Goal: Task Accomplishment & Management: Use online tool/utility

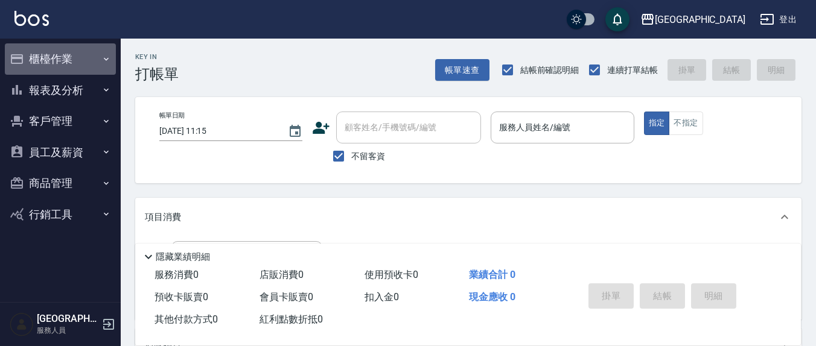
click at [45, 60] on button "櫃檯作業" at bounding box center [60, 58] width 111 height 31
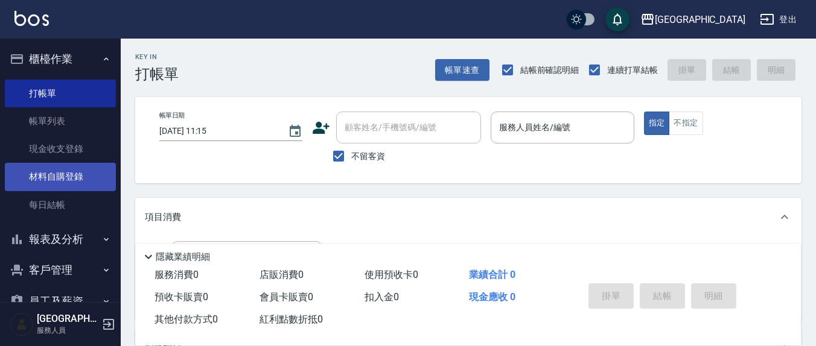
click at [70, 171] on link "材料自購登錄" at bounding box center [60, 177] width 111 height 28
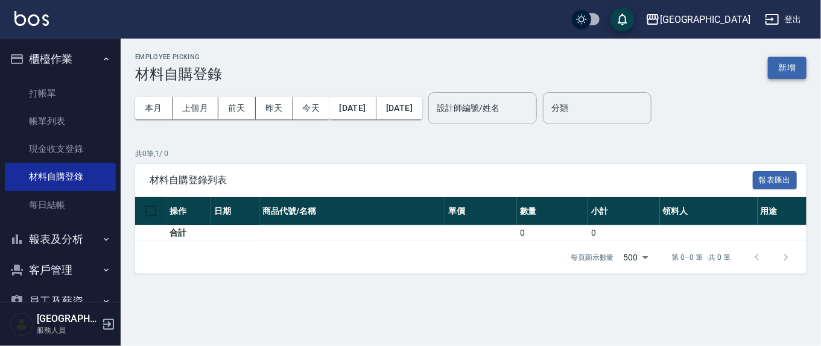
click at [791, 68] on button "新增" at bounding box center [787, 68] width 39 height 22
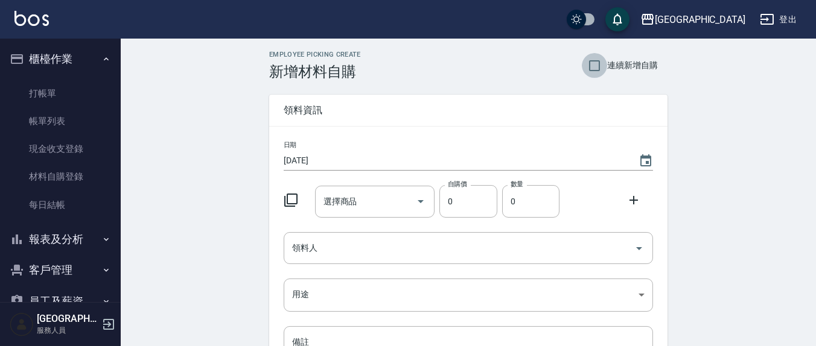
click at [599, 72] on input "連續新增自購" at bounding box center [594, 65] width 25 height 25
checkbox input "true"
click at [645, 161] on icon "Choose date, selected date is 2025-08-15" at bounding box center [646, 161] width 14 height 14
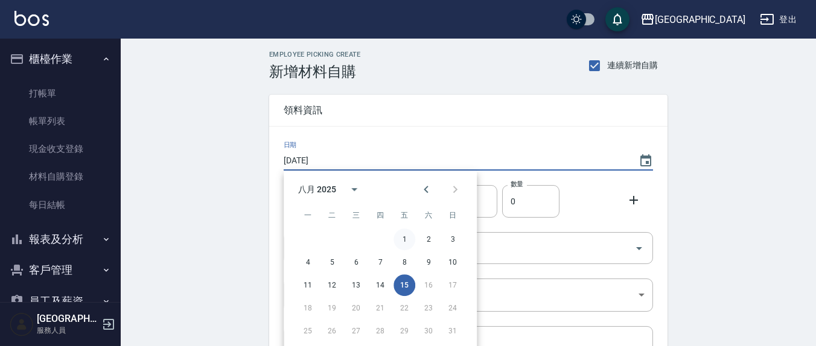
click at [408, 240] on button "1" at bounding box center [404, 240] width 22 height 22
type input "[DATE]"
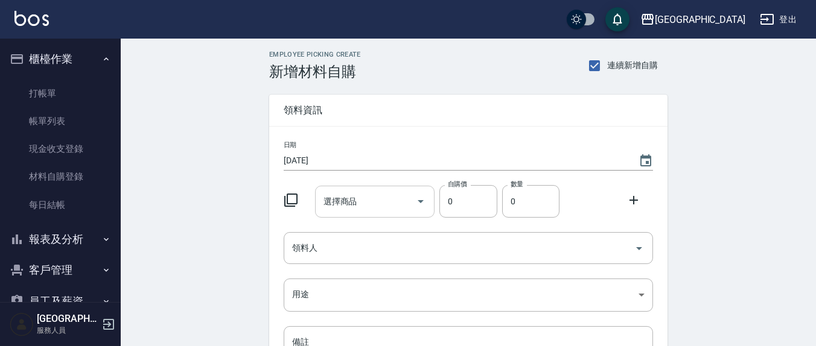
click at [377, 208] on input "選擇商品" at bounding box center [365, 201] width 91 height 21
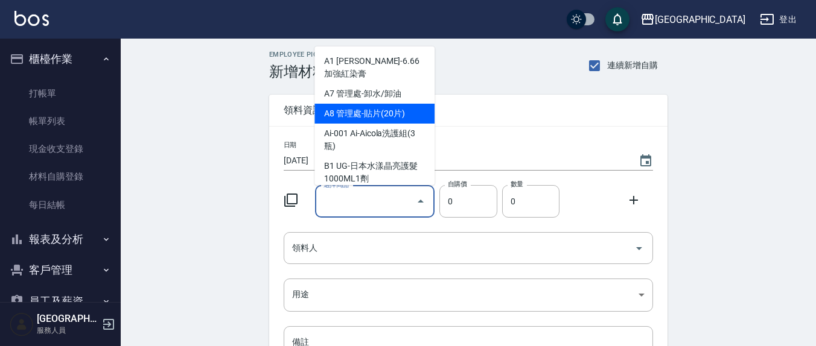
click at [253, 221] on div "Employee Picking Create 新增材料自購 連續新增自購 領料資訊 日期 2025/08/01 選擇商品 選擇商品 自購價 0 自購價 數量…" at bounding box center [468, 268] width 695 height 459
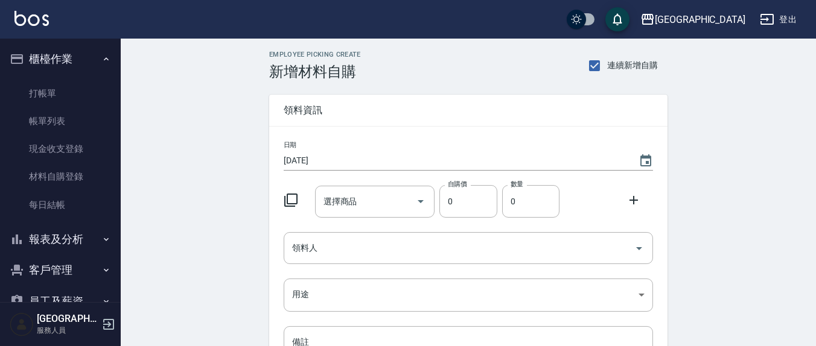
click at [295, 202] on icon at bounding box center [291, 200] width 14 height 14
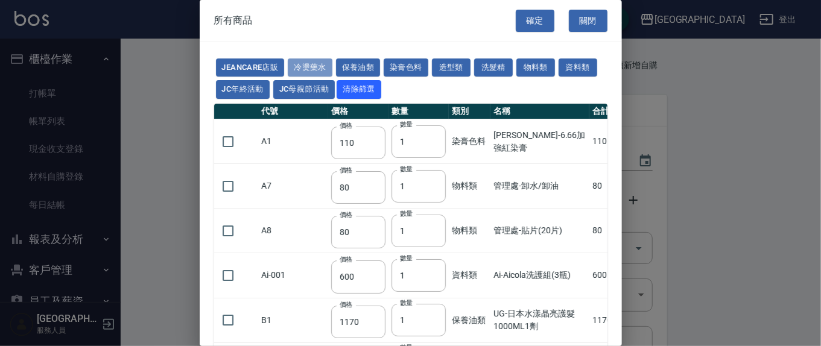
drag, startPoint x: 317, startPoint y: 60, endPoint x: 569, endPoint y: 217, distance: 297.1
click at [317, 61] on button "冷燙藥水" at bounding box center [310, 68] width 45 height 19
type input "310"
type input "250"
type input "70"
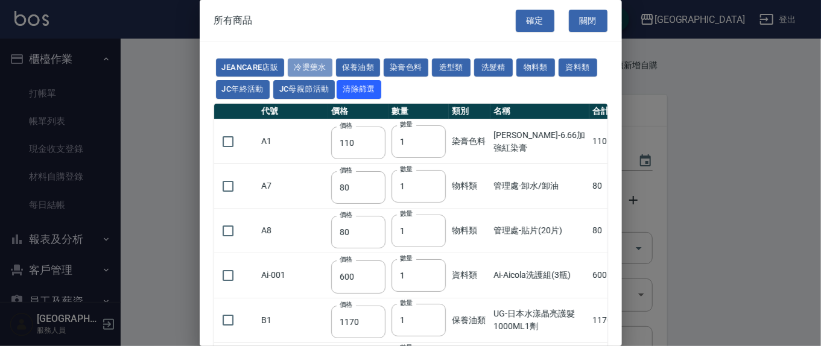
type input "58"
type input "75"
type input "350"
type input "180"
type input "240"
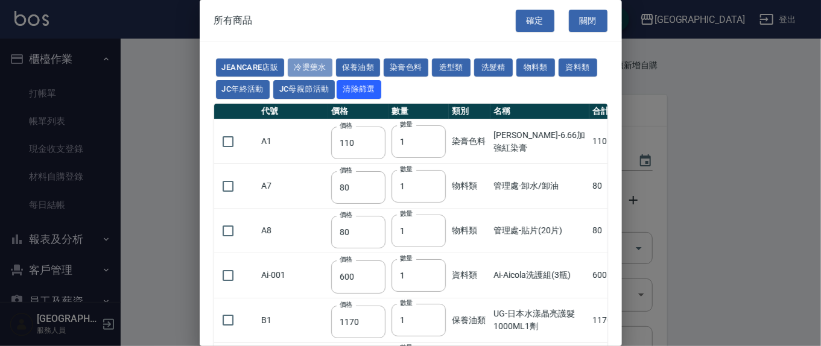
type input "216"
type input "270"
type input "45"
type input "270"
type input "160"
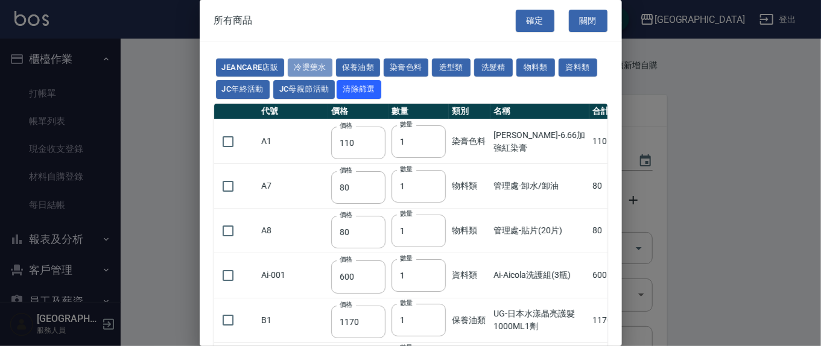
type input "250"
type input "135"
type input "260"
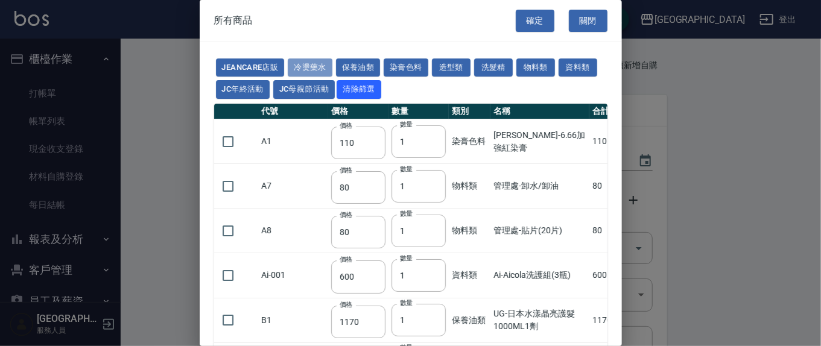
type input "450"
type input "220"
type input "225"
type input "300"
type input "700"
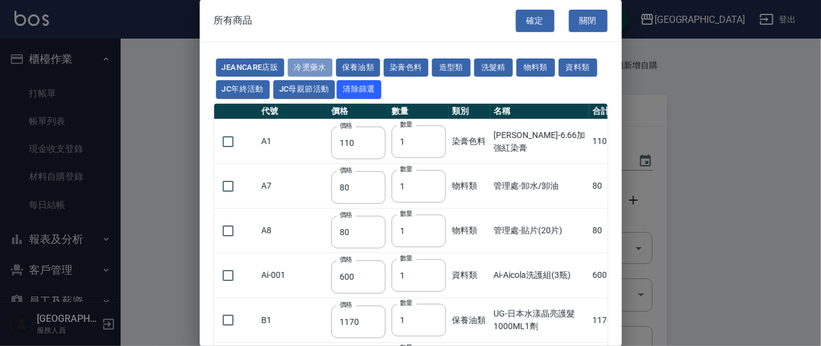
type input "180"
type input "488"
type input "263"
type input "440"
type input "480"
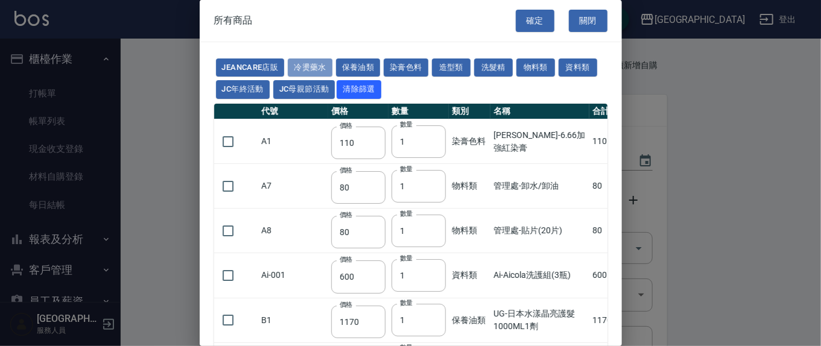
type input "256"
type input "147"
type input "77"
type input "840"
type input "315"
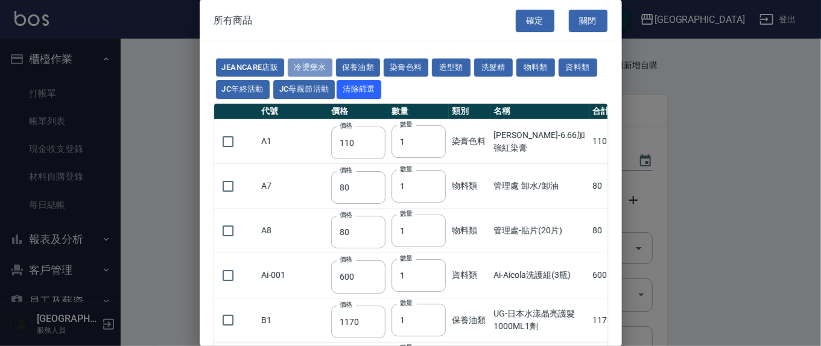
type input "245"
type input "455"
type input "840"
type input "630"
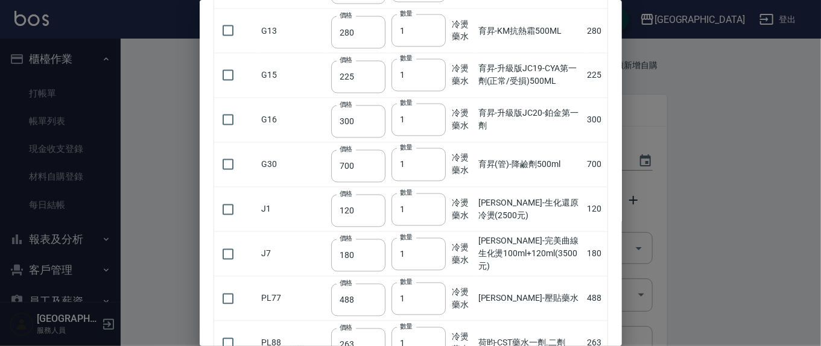
scroll to position [880, 0]
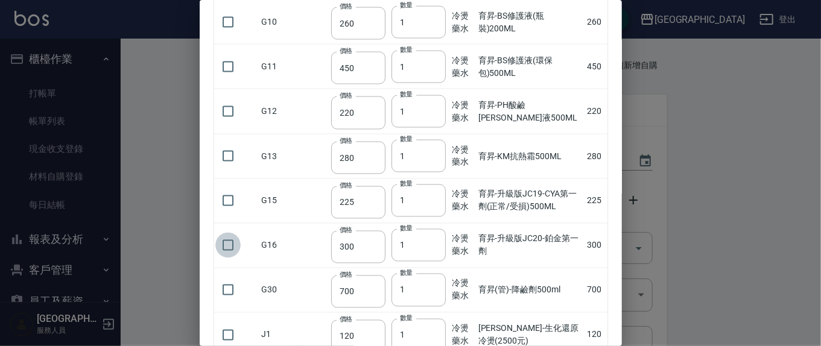
click at [234, 244] on input "checkbox" at bounding box center [227, 245] width 25 height 25
checkbox input "true"
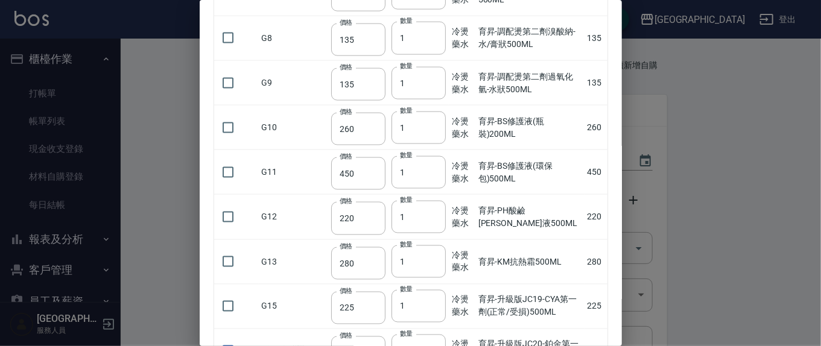
scroll to position [754, 0]
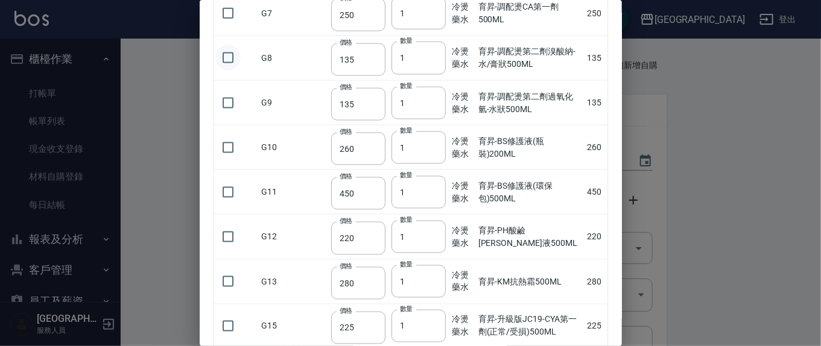
click at [226, 59] on input "checkbox" at bounding box center [227, 57] width 25 height 25
checkbox input "true"
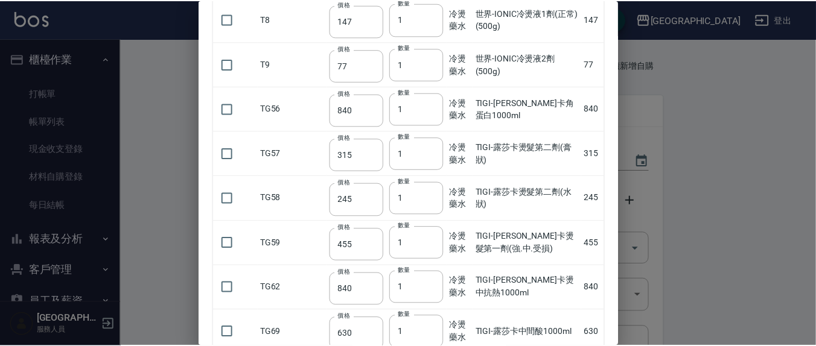
scroll to position [1587, 0]
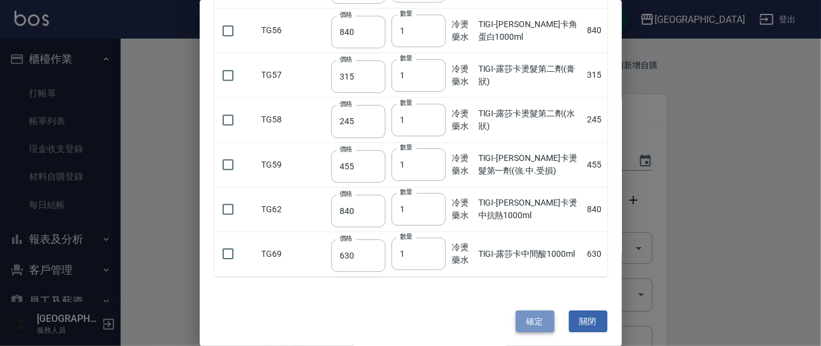
click at [529, 313] on button "確定" at bounding box center [535, 322] width 39 height 22
type input "育昇-升級版JC20-鉑金第一劑"
type input "300"
type input "1"
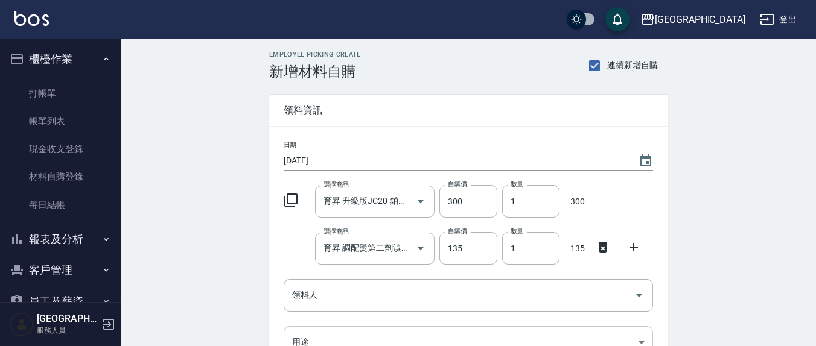
scroll to position [126, 0]
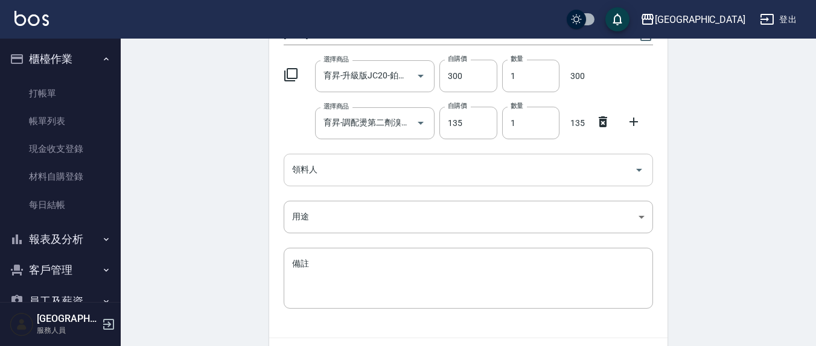
click at [350, 159] on input "領料人" at bounding box center [459, 169] width 340 height 21
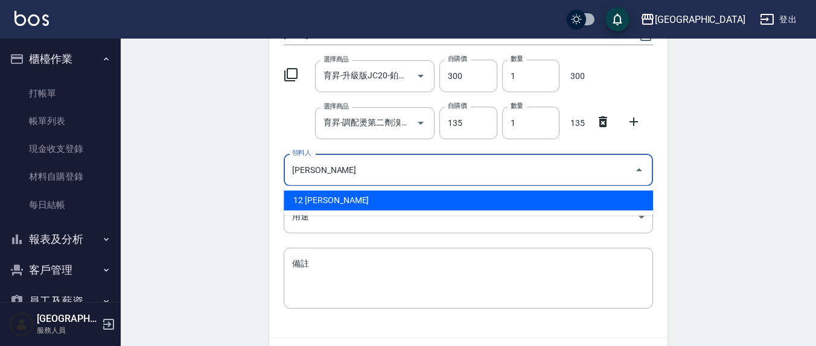
drag, startPoint x: 325, startPoint y: 185, endPoint x: 316, endPoint y: 193, distance: 12.4
click at [323, 189] on ul "12 呂桂花" at bounding box center [468, 201] width 369 height 30
click at [313, 195] on li "12 呂桂花" at bounding box center [468, 201] width 369 height 20
type input "呂桂花"
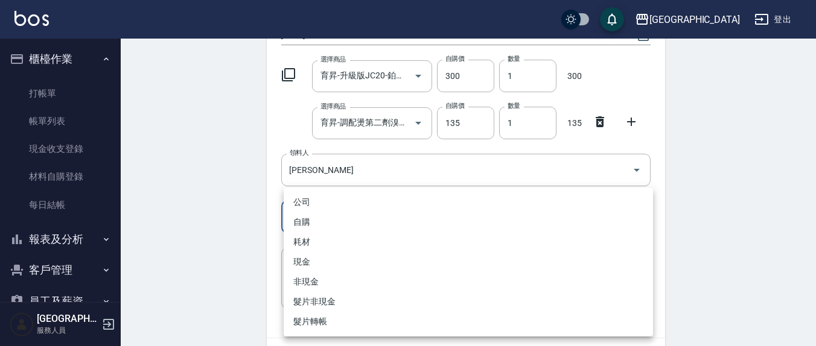
click at [340, 213] on body "上越新廟口 登出 櫃檯作業 打帳單 帳單列表 現金收支登錄 材料自購登錄 每日結帳 報表及分析 報表目錄 店家區間累計表 店家日報表 互助日報表 互助月報表 …" at bounding box center [408, 146] width 816 height 544
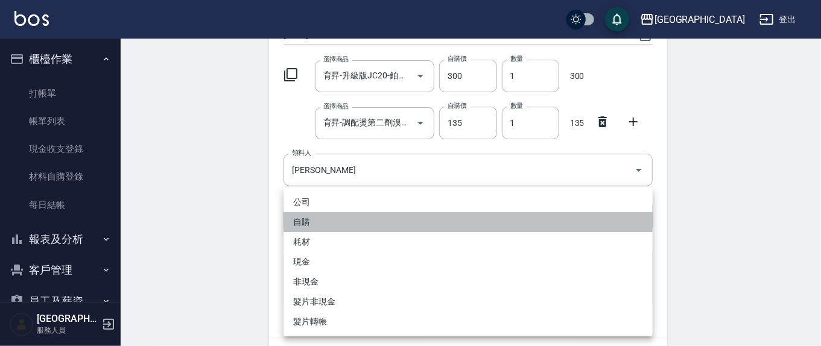
click at [316, 221] on li "自購" at bounding box center [468, 222] width 369 height 20
type input "自購"
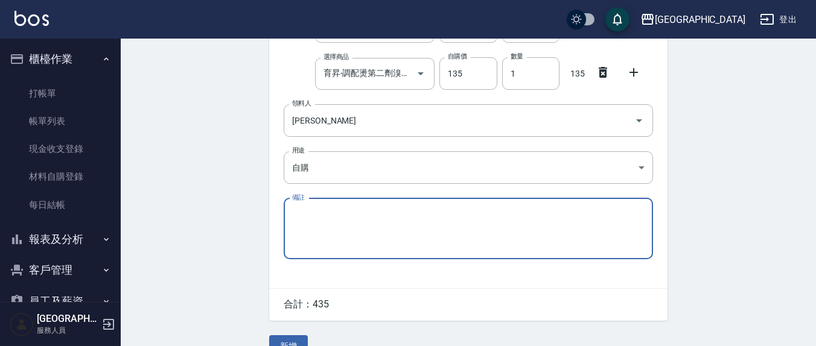
scroll to position [199, 0]
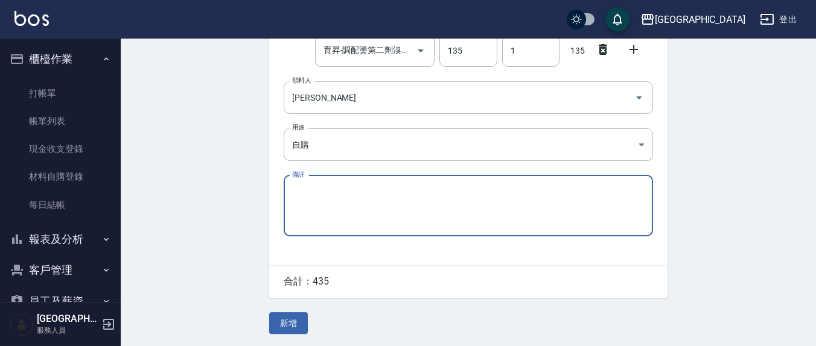
click at [291, 325] on button "新增" at bounding box center [288, 324] width 39 height 22
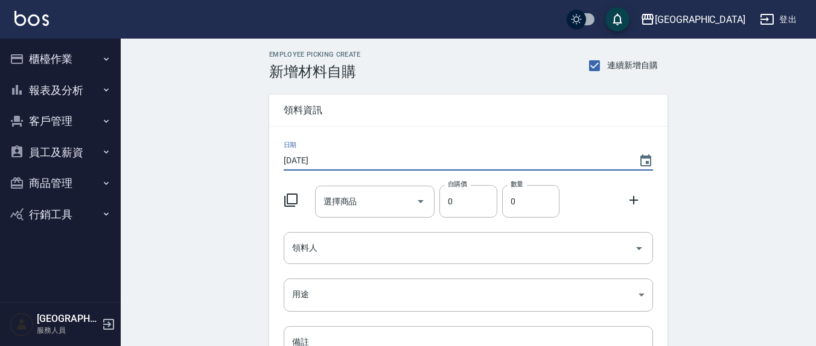
type input "2025/08/03"
click at [326, 182] on div "選擇商品 選擇商品" at bounding box center [372, 199] width 125 height 37
click at [338, 206] on div "選擇商品 選擇商品" at bounding box center [375, 202] width 120 height 32
click at [284, 196] on icon at bounding box center [290, 200] width 13 height 13
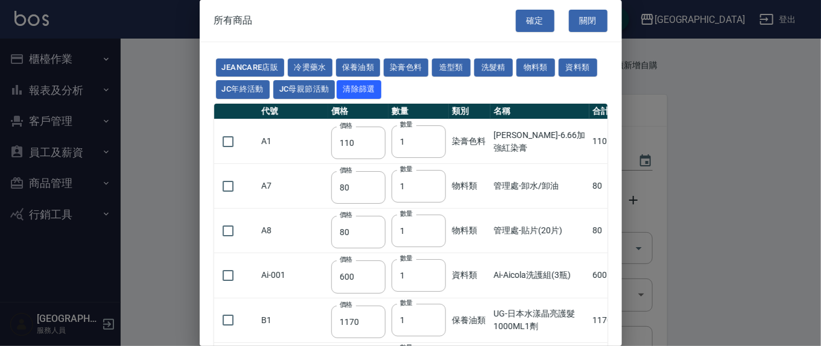
click at [314, 64] on button "冷燙藥水" at bounding box center [310, 68] width 45 height 19
type input "310"
type input "250"
type input "70"
type input "58"
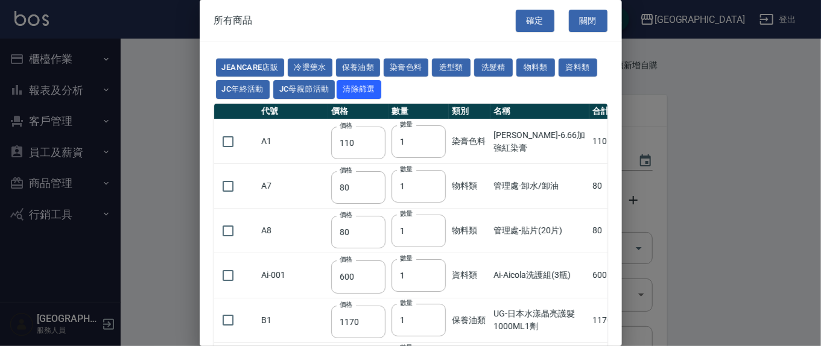
type input "75"
type input "350"
type input "180"
type input "240"
type input "216"
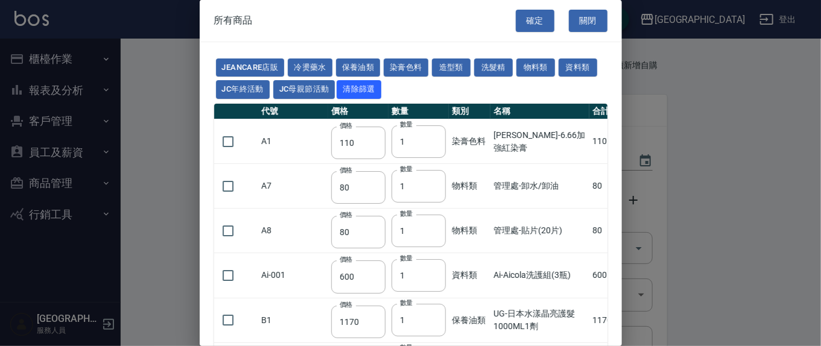
type input "270"
type input "45"
type input "270"
type input "160"
type input "250"
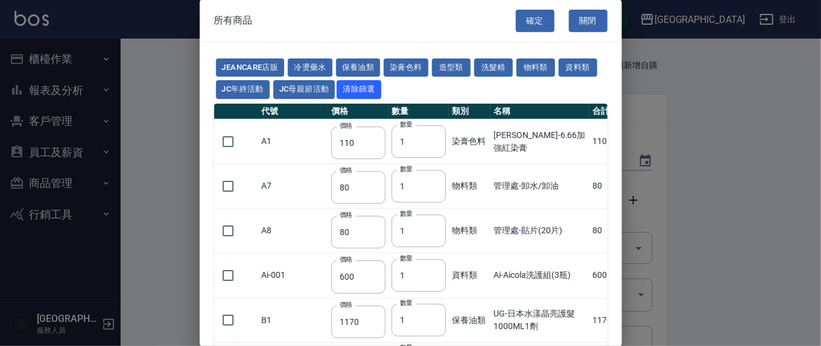
type input "250"
type input "135"
type input "260"
type input "450"
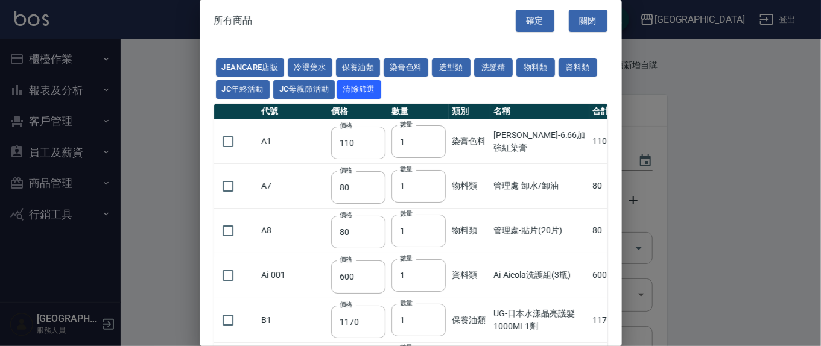
type input "220"
type input "225"
type input "300"
type input "700"
type input "180"
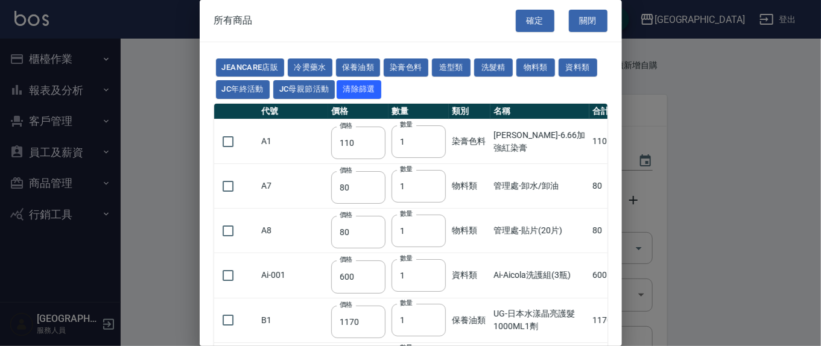
type input "488"
type input "263"
type input "440"
type input "480"
type input "256"
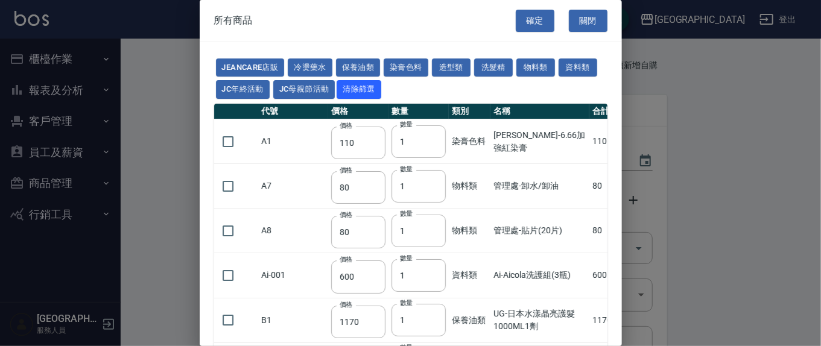
type input "147"
type input "77"
type input "840"
type input "315"
type input "245"
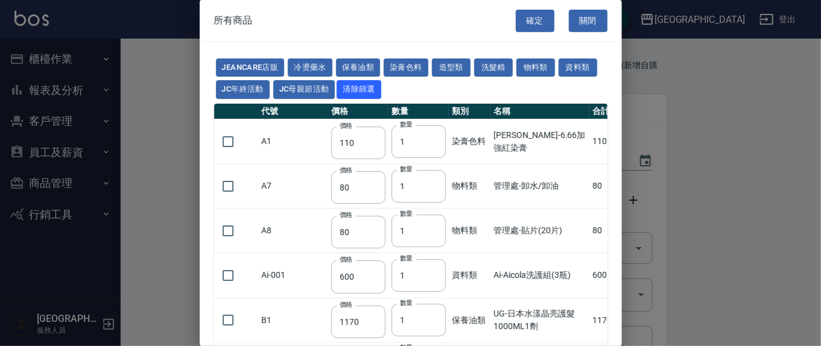
type input "455"
type input "840"
type input "630"
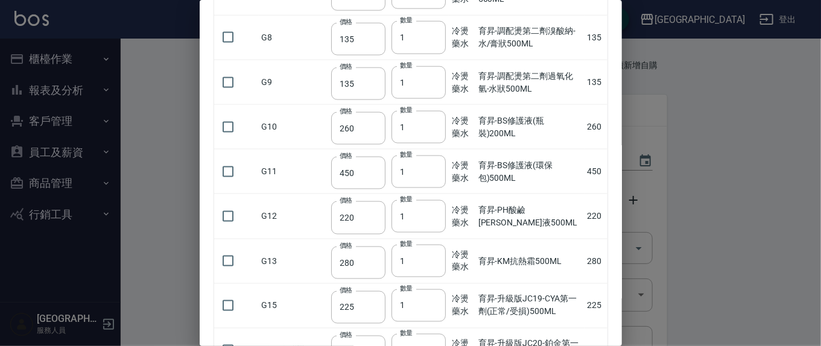
scroll to position [754, 0]
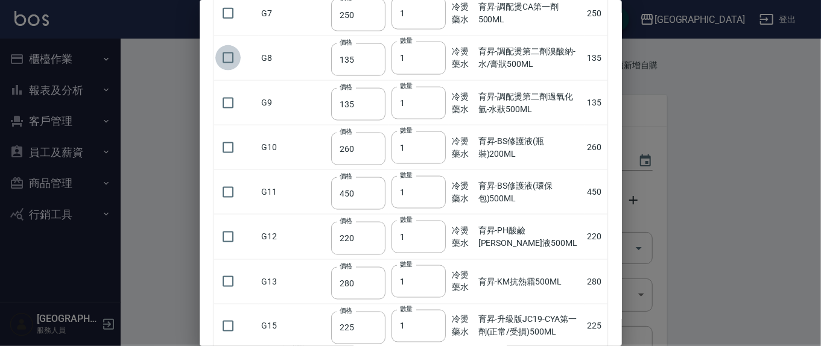
click at [238, 45] on input "checkbox" at bounding box center [227, 57] width 25 height 25
checkbox input "true"
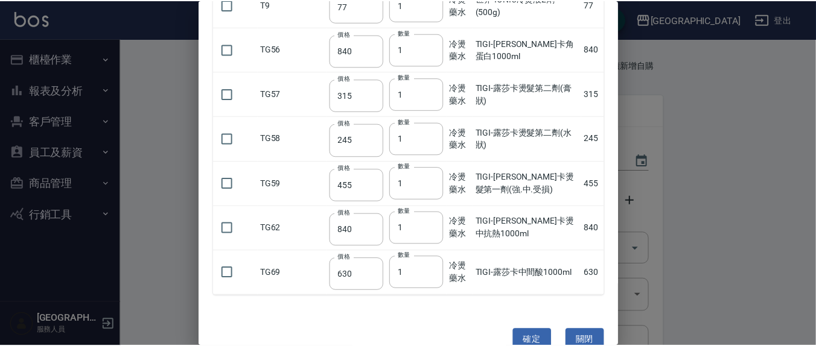
scroll to position [1587, 0]
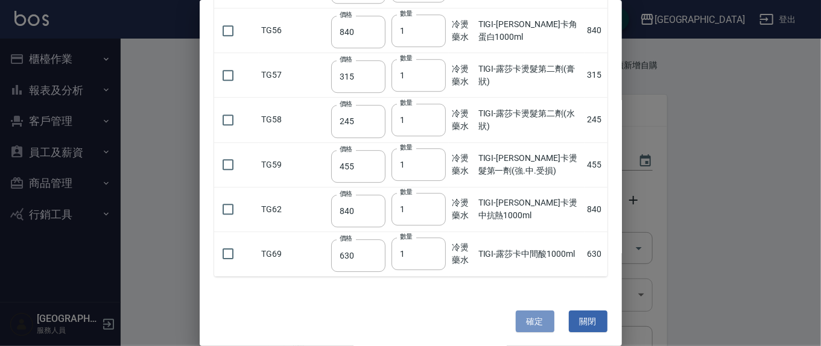
drag, startPoint x: 531, startPoint y: 310, endPoint x: 520, endPoint y: 303, distance: 12.7
click at [531, 311] on button "確定" at bounding box center [535, 322] width 39 height 22
type input "育昇-調配燙第二劑溴酸納-水/膏狀500ML"
type input "135"
type input "1"
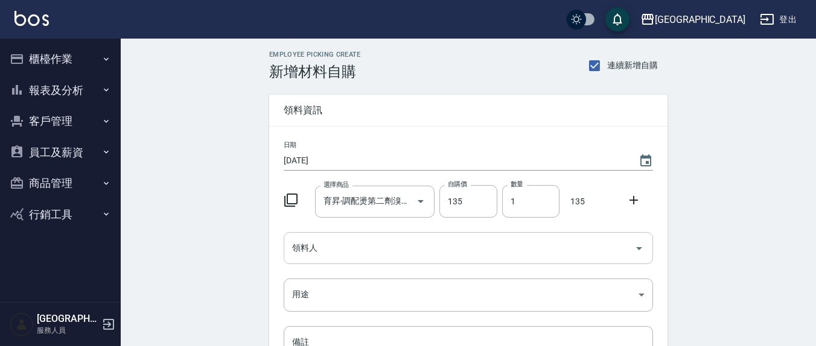
click at [413, 250] on input "領料人" at bounding box center [459, 248] width 340 height 21
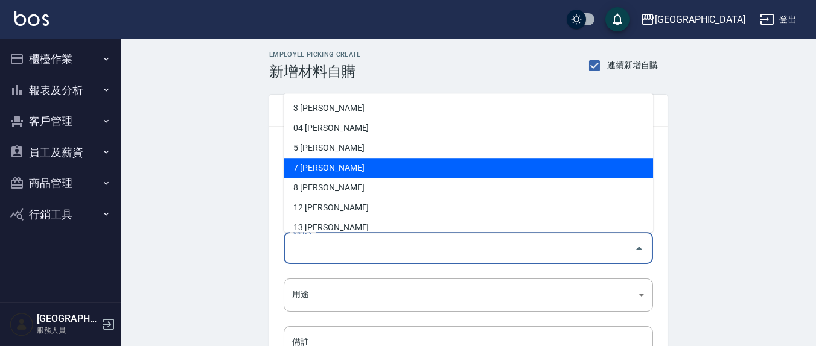
click at [333, 159] on li "7 [PERSON_NAME]" at bounding box center [468, 169] width 369 height 20
type input "劉佩怡"
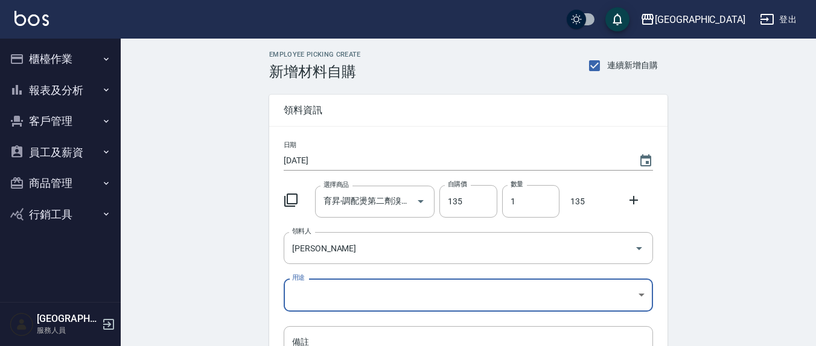
click at [350, 290] on body "上越新廟口 登出 櫃檯作業 打帳單 帳單列表 現金收支登錄 材料自購登錄 每日結帳 報表及分析 報表目錄 店家區間累計表 店家日報表 互助日報表 互助月報表 …" at bounding box center [408, 248] width 816 height 497
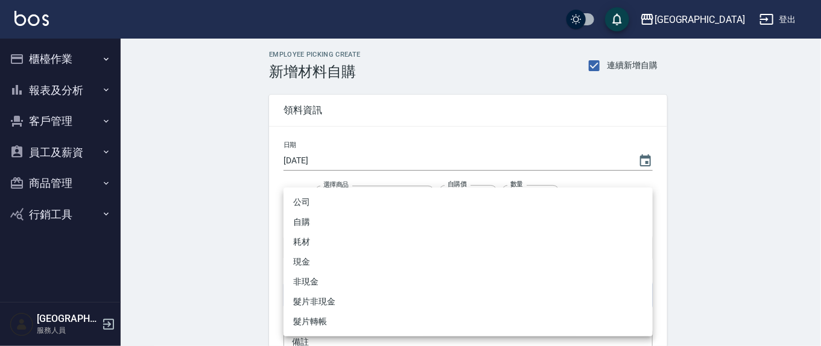
click at [311, 221] on li "自購" at bounding box center [468, 222] width 369 height 20
type input "自購"
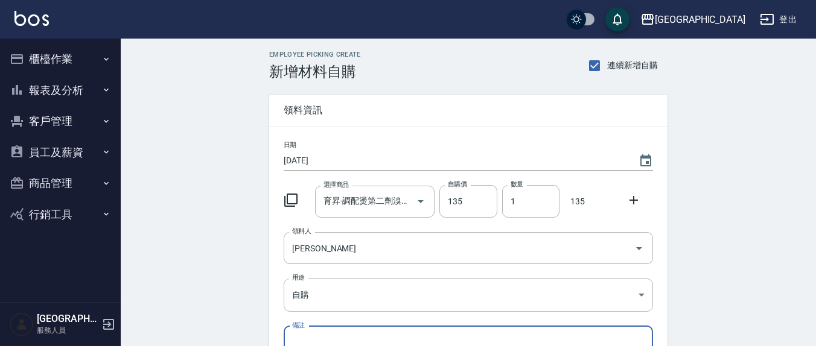
scroll to position [151, 0]
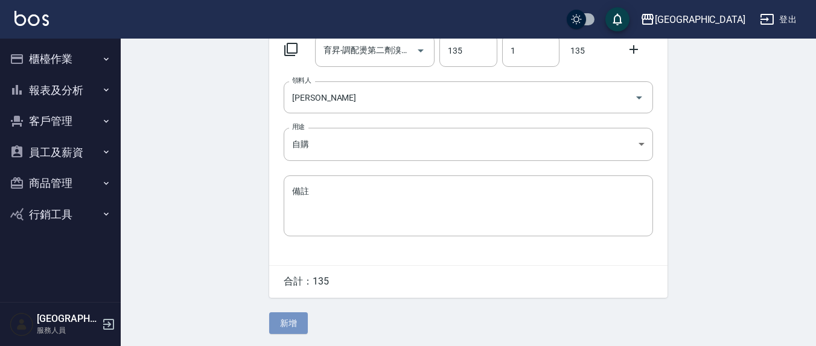
click at [288, 330] on button "新增" at bounding box center [288, 324] width 39 height 22
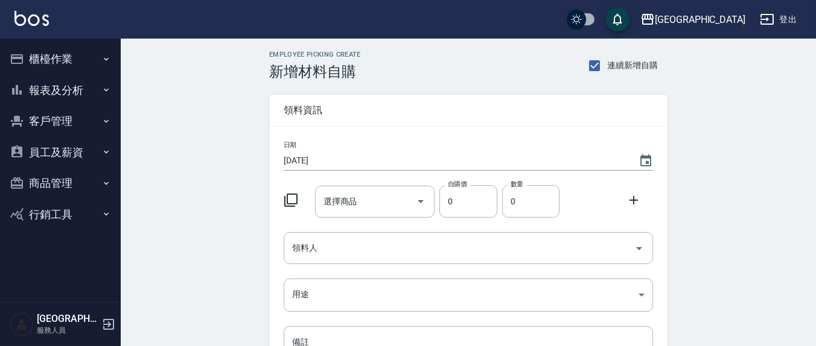
click at [338, 201] on div "選擇商品 選擇商品" at bounding box center [375, 202] width 120 height 32
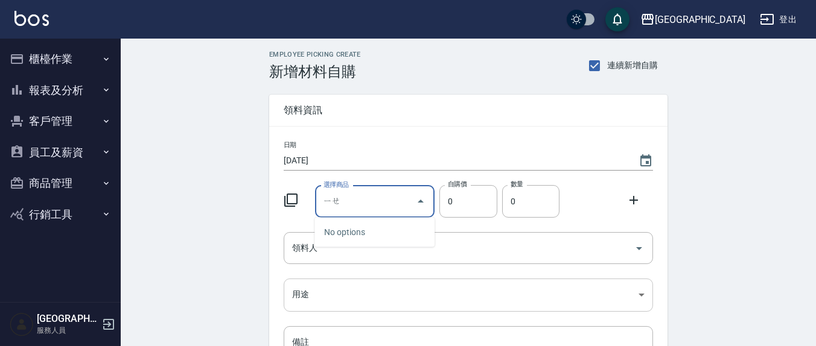
type input "ㄓㄧㄝ"
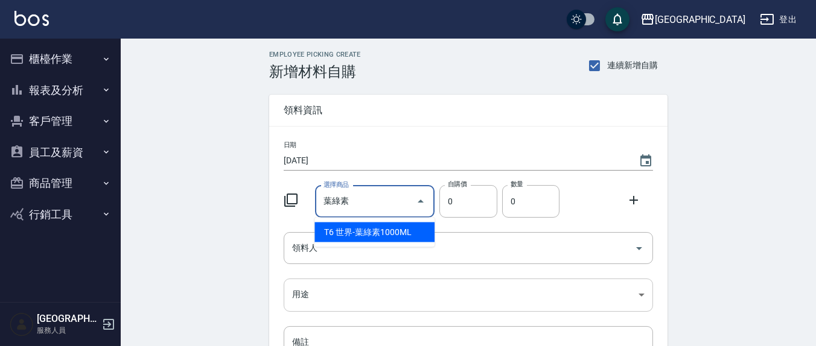
type input "葉綠素"
type input "224"
type input "世界-葉綠素1000ML"
type input "1"
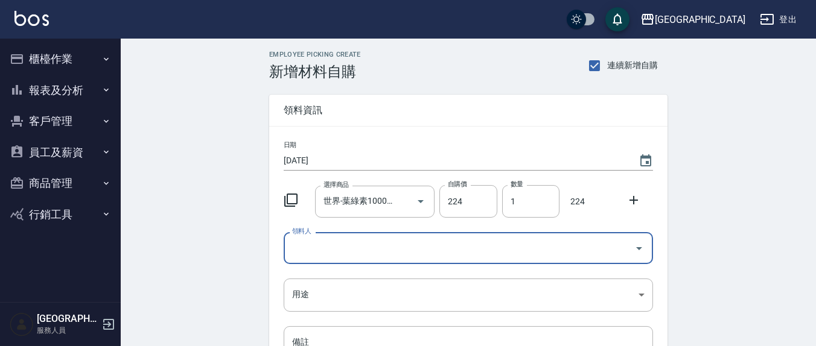
click at [364, 247] on input "領料人" at bounding box center [459, 248] width 340 height 21
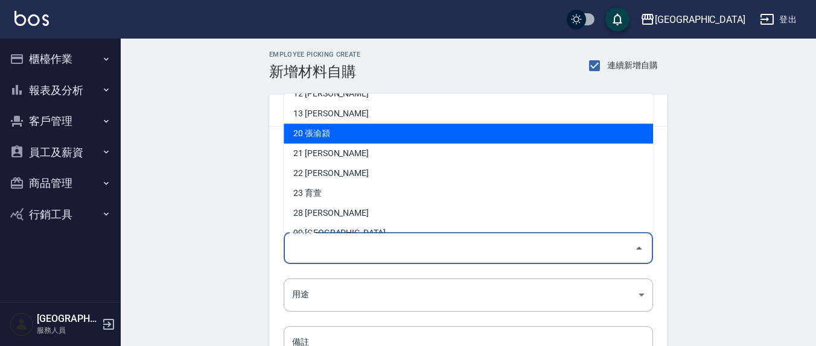
scroll to position [170, 0]
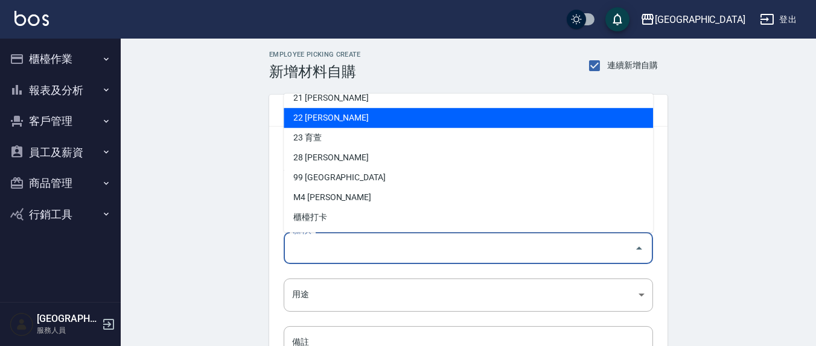
click at [330, 121] on li "22 [PERSON_NAME]" at bounding box center [468, 119] width 369 height 20
type input "鄭玉蔓"
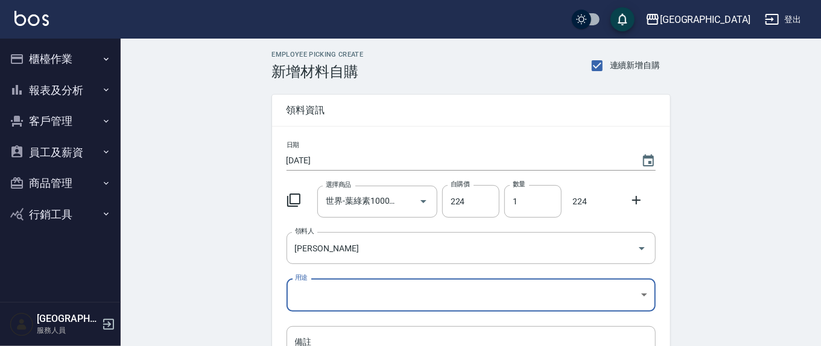
click at [315, 279] on body "上越新廟口 登出 櫃檯作業 打帳單 帳單列表 現金收支登錄 材料自購登錄 每日結帳 報表及分析 報表目錄 店家區間累計表 店家日報表 互助日報表 互助月報表 …" at bounding box center [410, 248] width 821 height 497
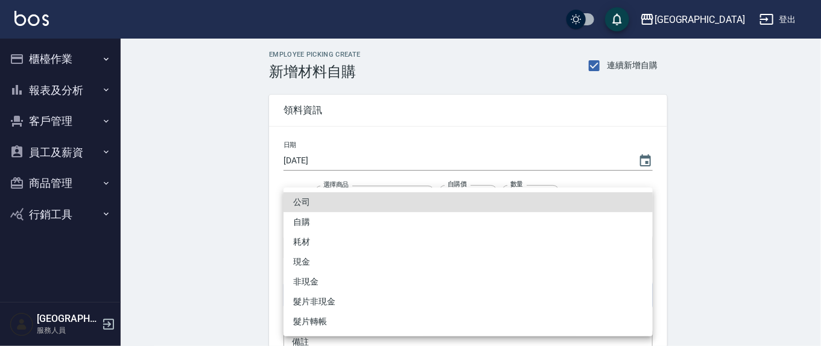
click at [311, 225] on li "自購" at bounding box center [468, 222] width 369 height 20
type input "自購"
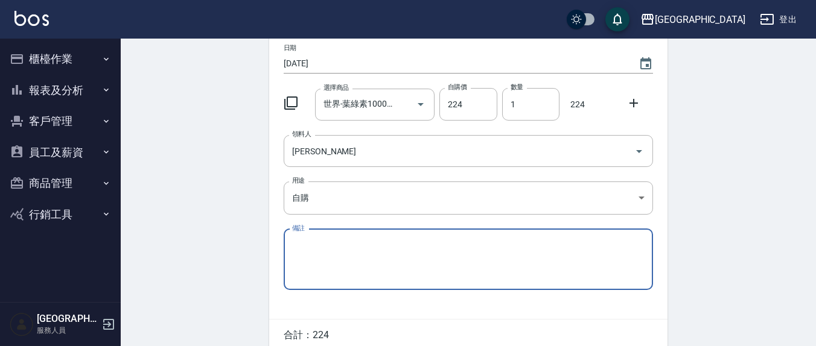
scroll to position [151, 0]
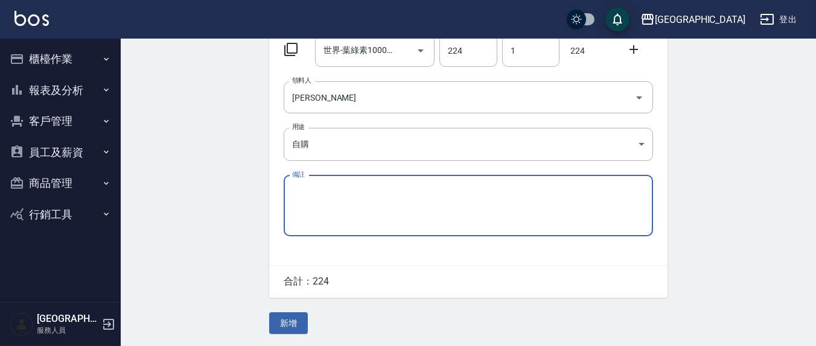
click at [288, 319] on button "新增" at bounding box center [288, 324] width 39 height 22
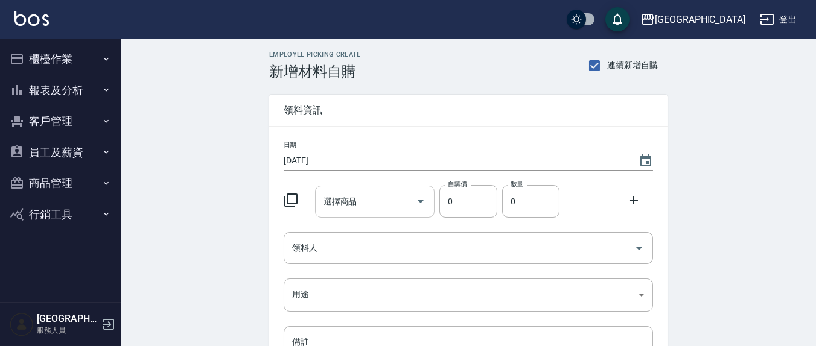
click at [361, 203] on input "選擇商品" at bounding box center [365, 201] width 91 height 21
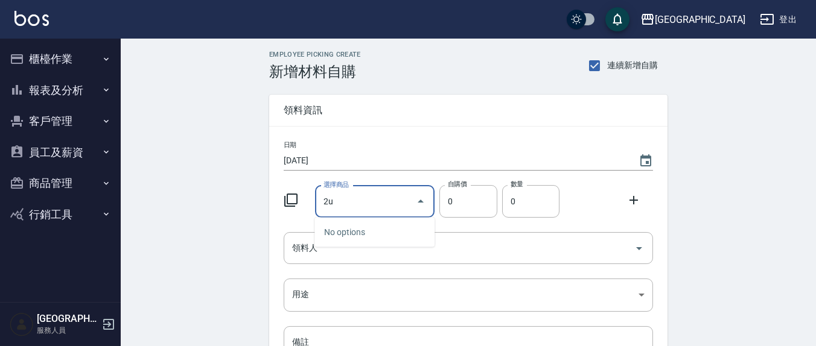
type input "2"
type input "ㄉ"
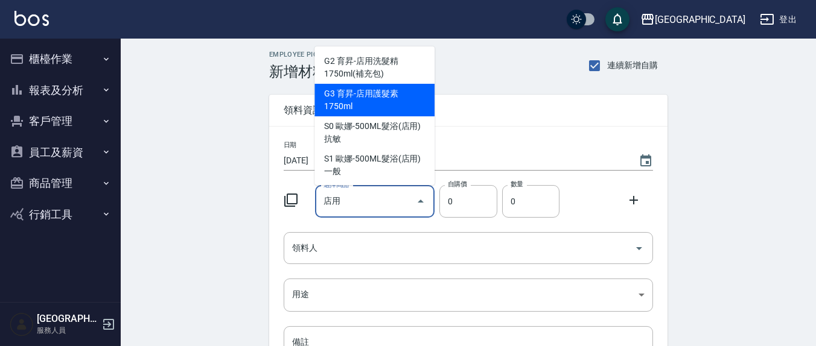
click at [367, 100] on li "G3 育昇-店用護髮素1750ml" at bounding box center [374, 100] width 120 height 33
type input "育昇-店用護髮素1750ml"
type input "170"
type input "1"
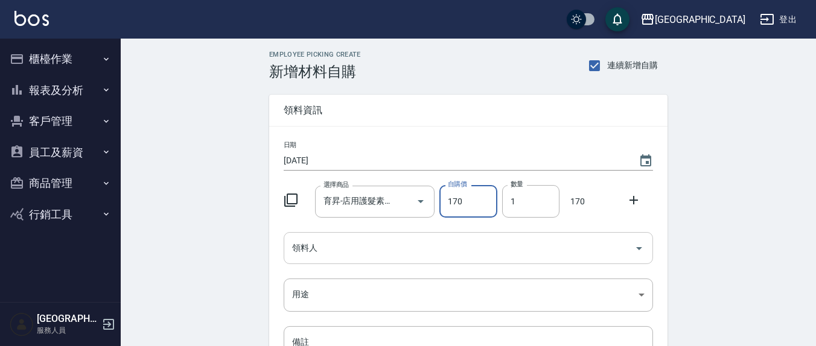
click at [328, 244] on input "領料人" at bounding box center [459, 248] width 340 height 21
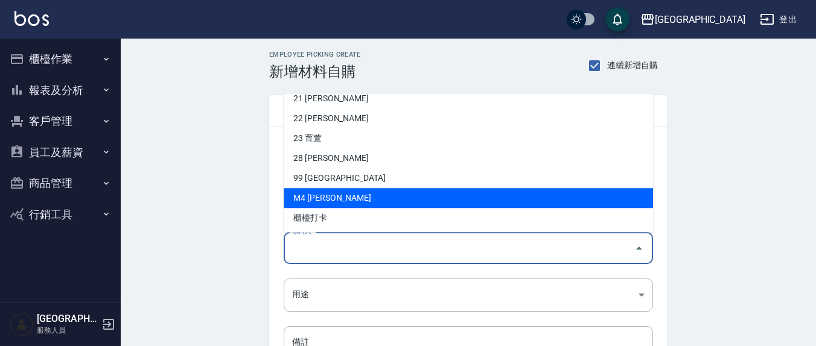
scroll to position [170, 0]
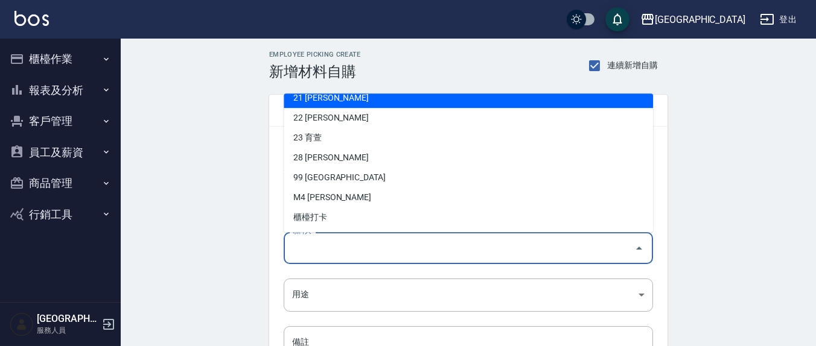
click at [308, 101] on li "21 [PERSON_NAME]" at bounding box center [468, 99] width 369 height 20
type input "韋羽蕎"
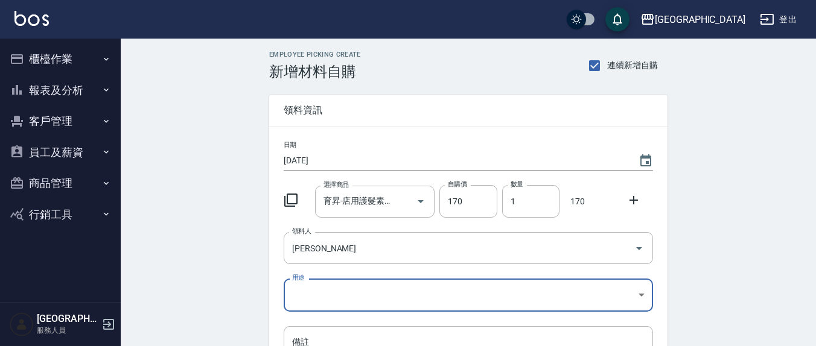
click at [336, 276] on div "日期 2025/08/03 選擇商品 育昇-店用護髮素1750ml 選擇商品 自購價 170 自購價 數量 1 數量 170 領料人 韋羽蕎 領料人 用途 ​…" at bounding box center [468, 272] width 398 height 290
click at [331, 294] on body "上越新廟口 登出 櫃檯作業 打帳單 帳單列表 現金收支登錄 材料自購登錄 每日結帳 報表及分析 報表目錄 店家區間累計表 店家日報表 互助日報表 互助月報表 …" at bounding box center [408, 248] width 816 height 497
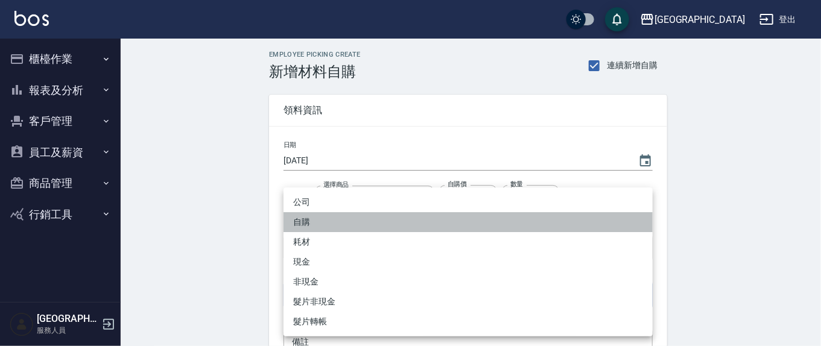
click at [312, 221] on li "自購" at bounding box center [468, 222] width 369 height 20
type input "自購"
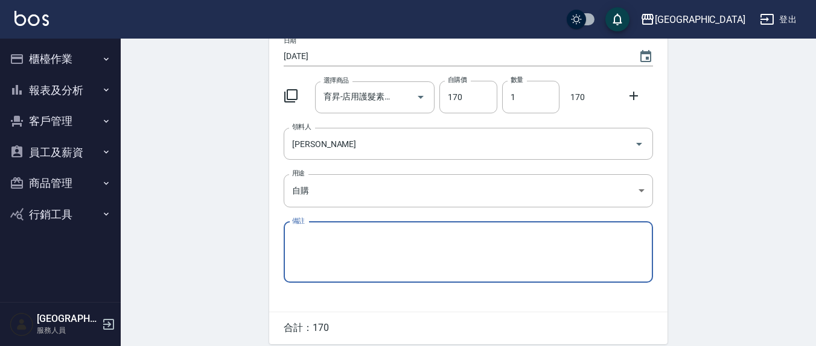
scroll to position [151, 0]
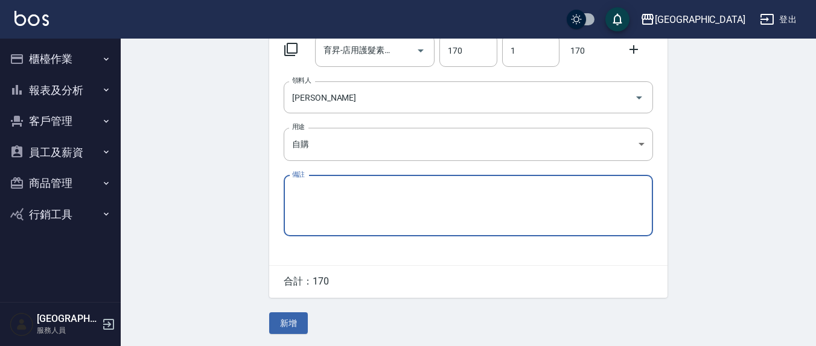
click at [288, 316] on button "新增" at bounding box center [288, 324] width 39 height 22
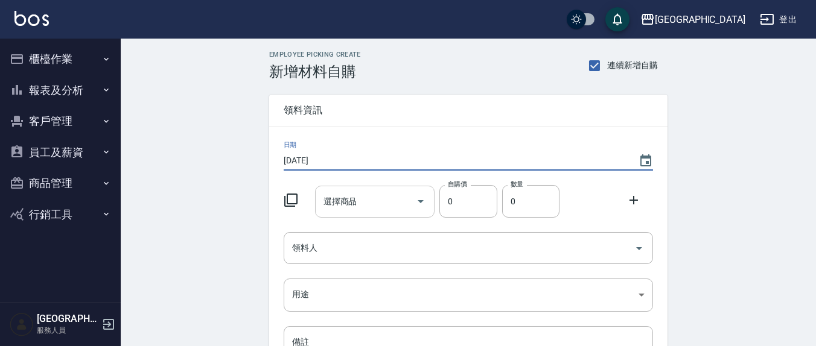
type input "[DATE]"
click at [355, 205] on div "選擇商品 選擇商品" at bounding box center [375, 202] width 120 height 32
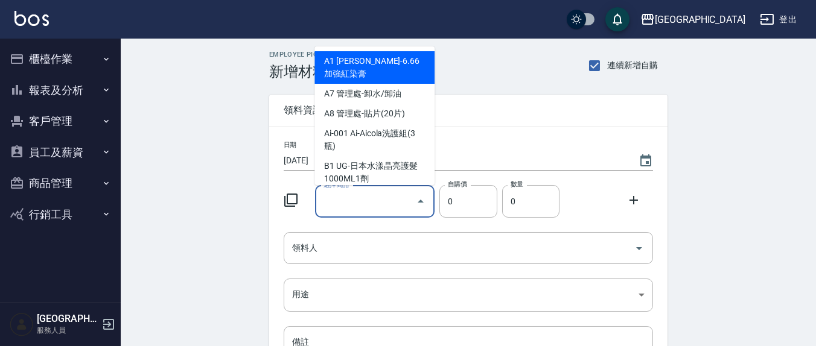
type input "東育-新染膏100ML"
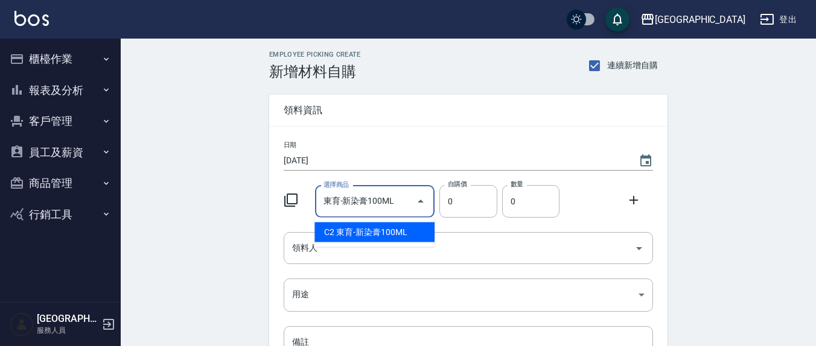
click at [401, 231] on li "C2 東育-新染膏100ML" at bounding box center [374, 233] width 120 height 20
type input "100"
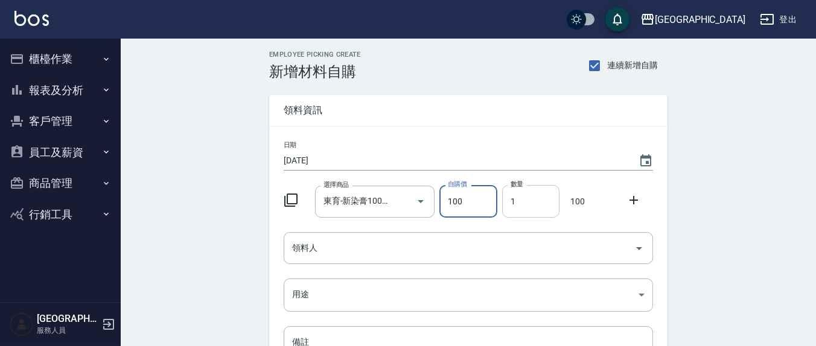
drag, startPoint x: 525, startPoint y: 200, endPoint x: 512, endPoint y: 198, distance: 13.4
click at [512, 198] on input "1" at bounding box center [530, 201] width 57 height 33
type input "7"
click at [337, 250] on input "領料人" at bounding box center [459, 248] width 340 height 21
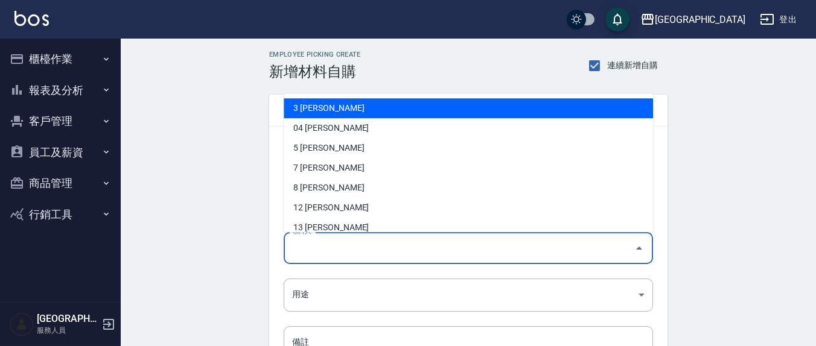
click at [314, 116] on li "3 [PERSON_NAME]" at bounding box center [468, 109] width 369 height 20
type input "游雅淇"
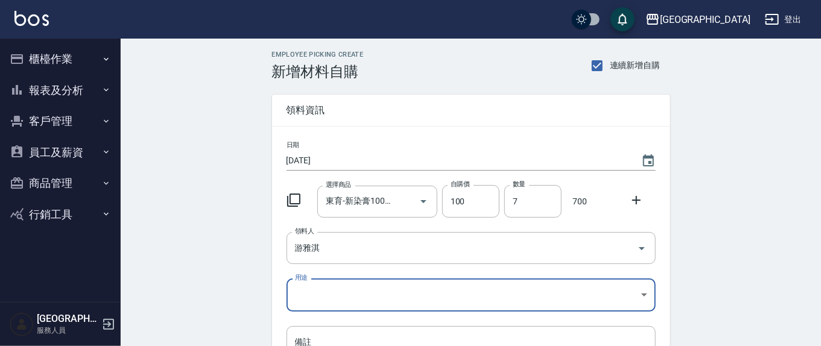
click at [336, 292] on body "上越新廟口 登出 櫃檯作業 打帳單 帳單列表 現金收支登錄 材料自購登錄 每日結帳 報表及分析 報表目錄 店家區間累計表 店家日報表 互助日報表 互助月報表 …" at bounding box center [410, 248] width 821 height 497
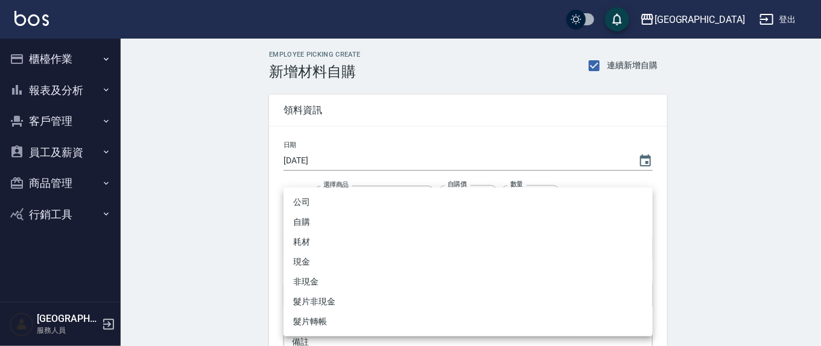
click at [299, 226] on li "自購" at bounding box center [468, 222] width 369 height 20
type input "自購"
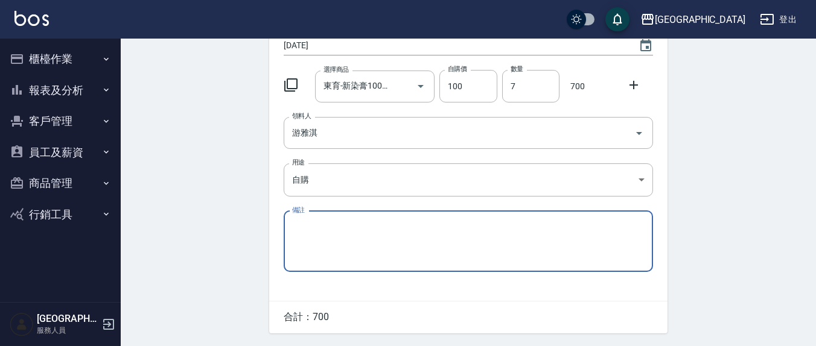
scroll to position [151, 0]
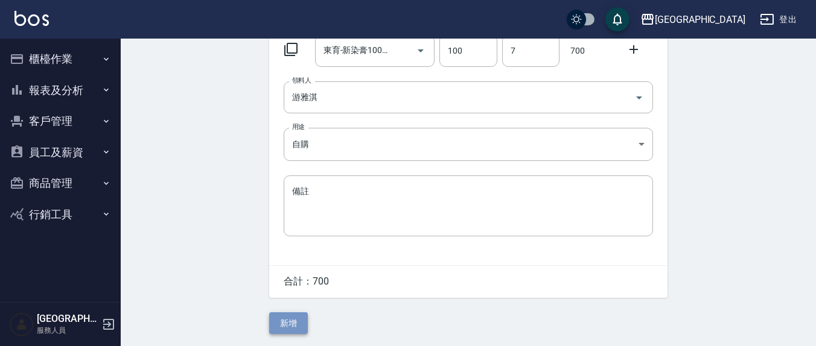
click at [287, 317] on button "新增" at bounding box center [288, 324] width 39 height 22
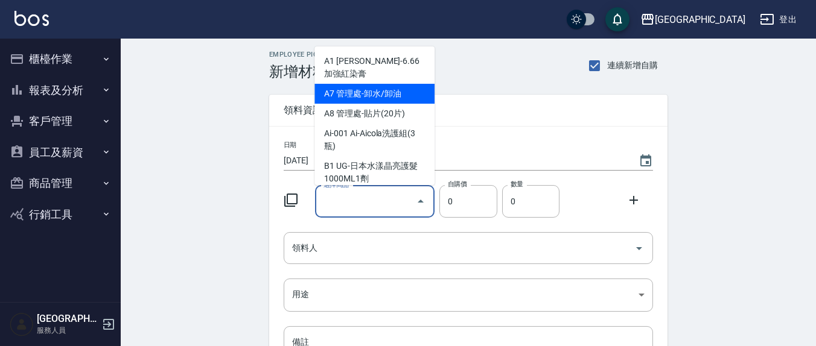
type input "東育-新染膏100ML"
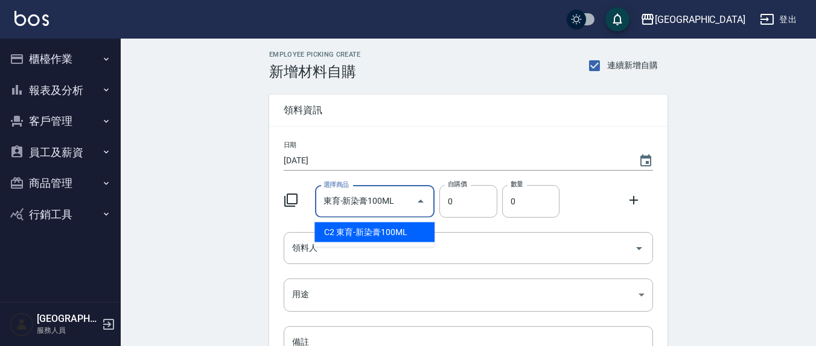
click at [362, 243] on ul "C2 東育-新染膏100ML" at bounding box center [374, 233] width 120 height 30
click at [370, 234] on li "C2 東育-新染膏100ML" at bounding box center [374, 233] width 120 height 20
type input "100"
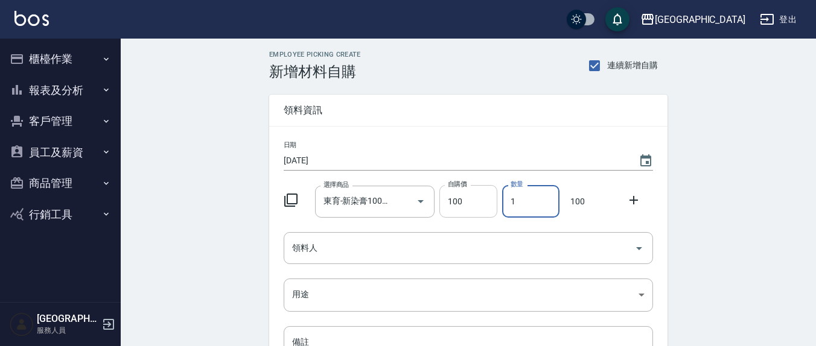
drag, startPoint x: 526, startPoint y: 209, endPoint x: 468, endPoint y: 212, distance: 58.0
click at [468, 212] on div "選擇商品 東育-新染膏100ML 選擇商品 自購價 100 自購價 數量 1 數量 100" at bounding box center [466, 198] width 374 height 37
type input "12"
click at [349, 257] on input "領料人" at bounding box center [459, 248] width 340 height 21
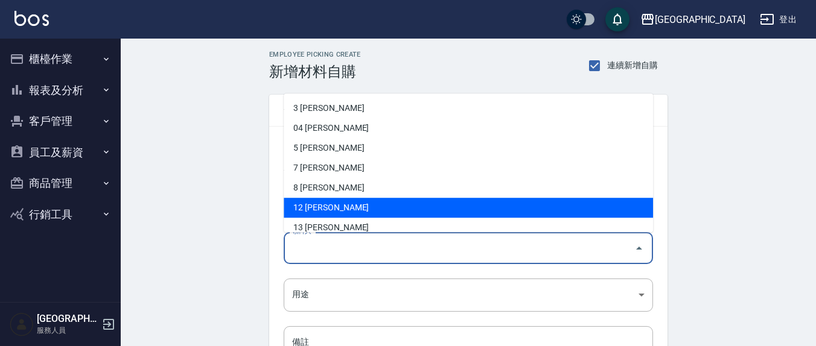
click at [302, 216] on li "12 [PERSON_NAME]" at bounding box center [468, 209] width 369 height 20
type input "[PERSON_NAME]"
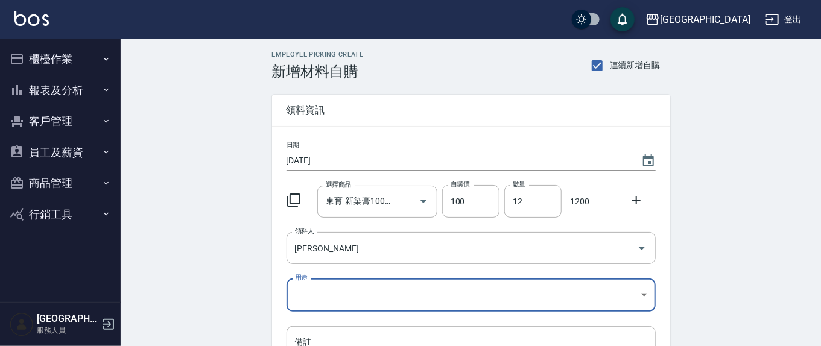
click at [342, 296] on body "上越新廟口 登出 櫃檯作業 打帳單 帳單列表 現金收支登錄 材料自購登錄 每日結帳 報表及分析 報表目錄 店家區間累計表 店家日報表 互助日報表 互助月報表 …" at bounding box center [410, 248] width 821 height 497
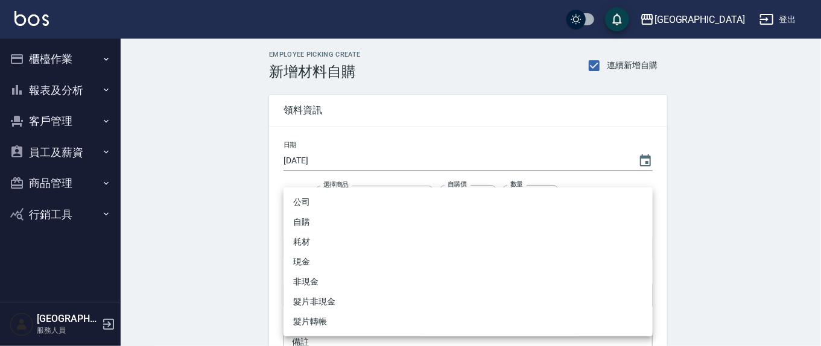
click at [310, 222] on li "自購" at bounding box center [468, 222] width 369 height 20
type input "自購"
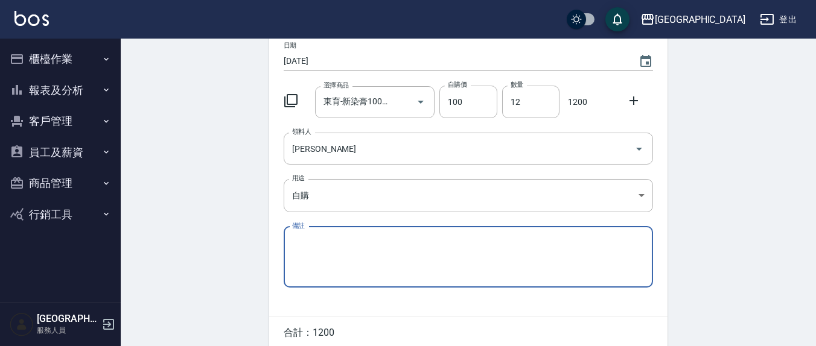
scroll to position [151, 0]
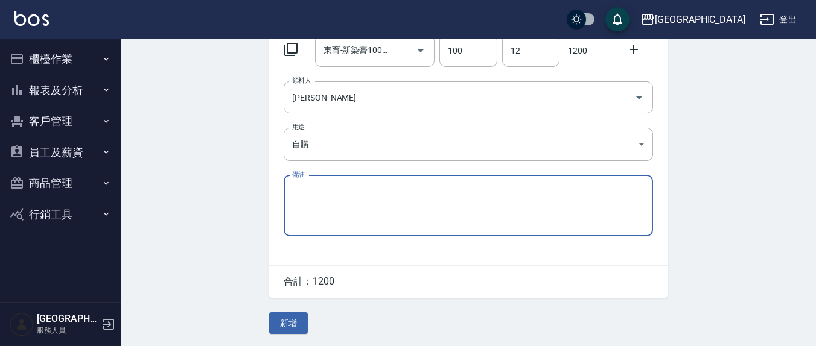
click at [289, 322] on button "新增" at bounding box center [288, 324] width 39 height 22
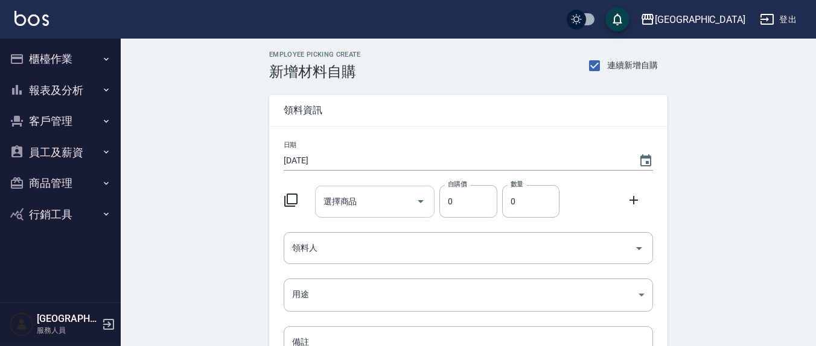
click at [357, 200] on input "選擇商品" at bounding box center [365, 201] width 91 height 21
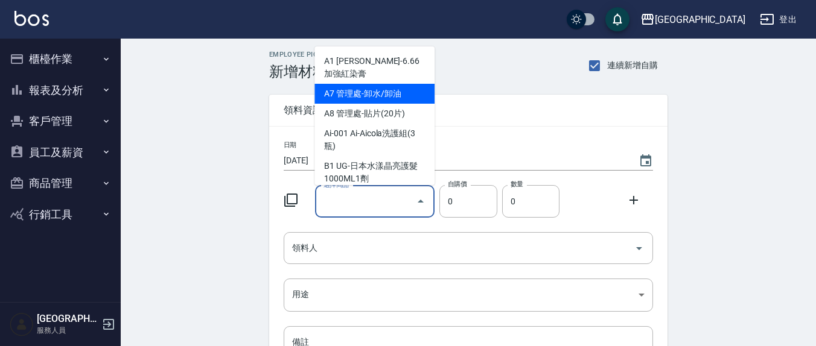
type input "東育-新染膏100ML"
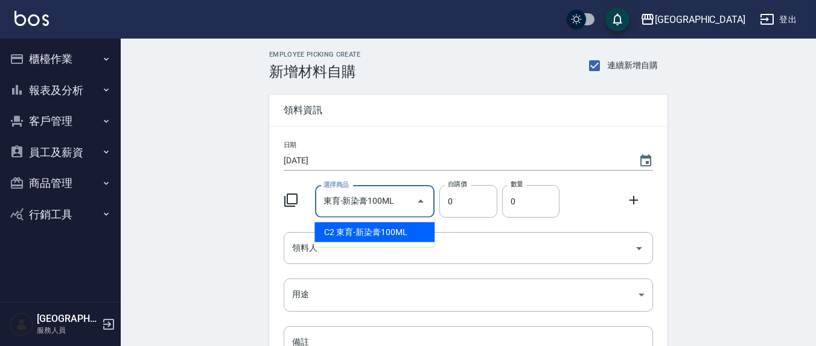
click at [398, 235] on li "C2 東育-新染膏100ML" at bounding box center [374, 233] width 120 height 20
type input "100"
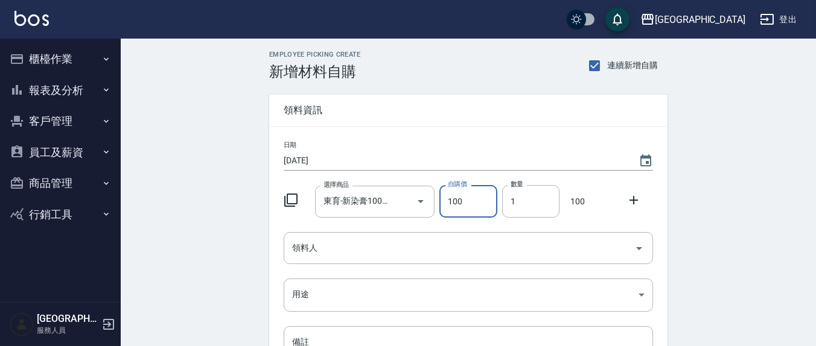
drag, startPoint x: 412, startPoint y: 177, endPoint x: 414, endPoint y: 171, distance: 6.5
click at [401, 176] on div "日期 [DATE] 選擇商品 東育-新染膏100ML 選擇商品 自購價 100 自購價 數量 1 數量 100 領料人 領料人 用途 ​ 用途 備註 x 備註" at bounding box center [468, 272] width 398 height 290
type input "6"
click at [363, 246] on input "領料人" at bounding box center [459, 248] width 340 height 21
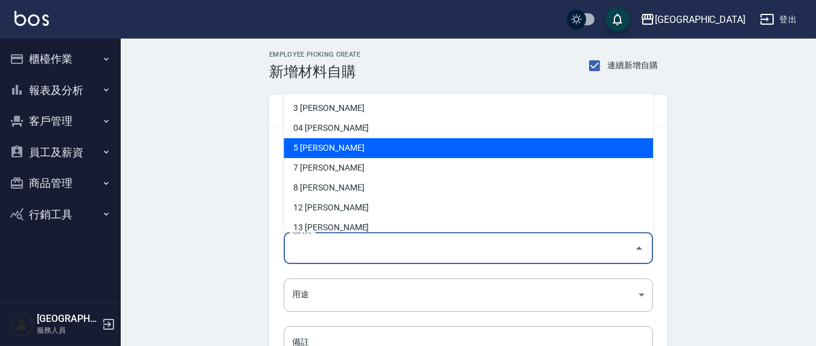
click at [317, 148] on li "5 [PERSON_NAME]" at bounding box center [468, 149] width 369 height 20
type input "楊惠絜"
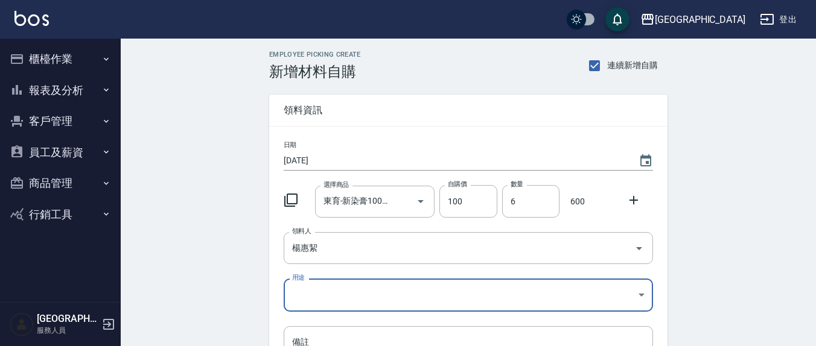
click at [328, 293] on body "上越新廟口 登出 櫃檯作業 打帳單 帳單列表 現金收支登錄 材料自購登錄 每日結帳 報表及分析 報表目錄 店家區間累計表 店家日報表 互助日報表 互助月報表 …" at bounding box center [408, 248] width 816 height 497
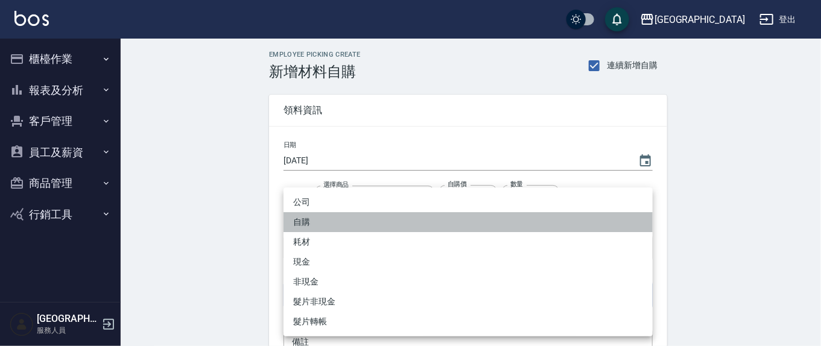
click at [308, 216] on li "自購" at bounding box center [468, 222] width 369 height 20
type input "自購"
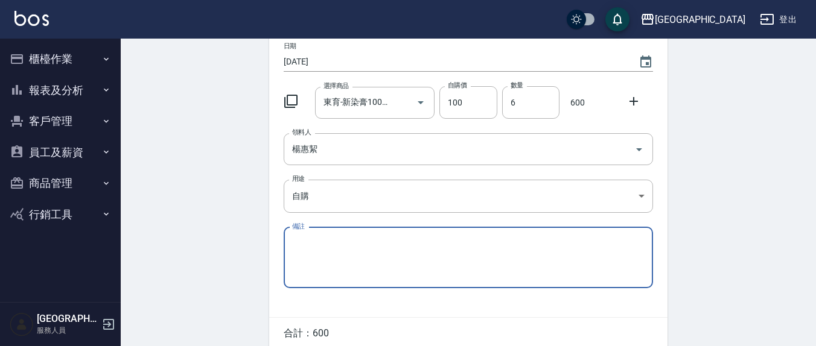
scroll to position [151, 0]
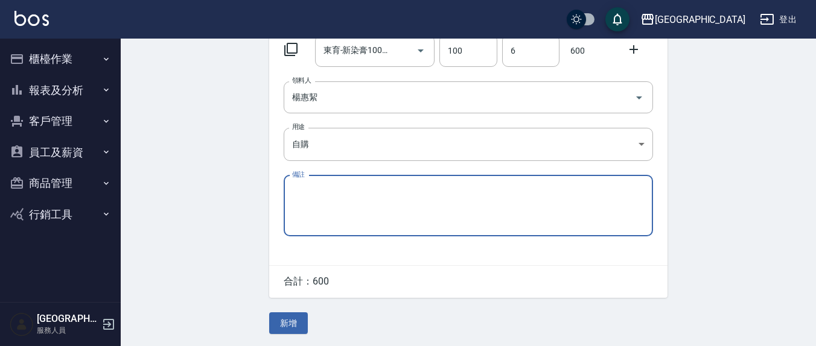
click at [298, 328] on button "新增" at bounding box center [288, 324] width 39 height 22
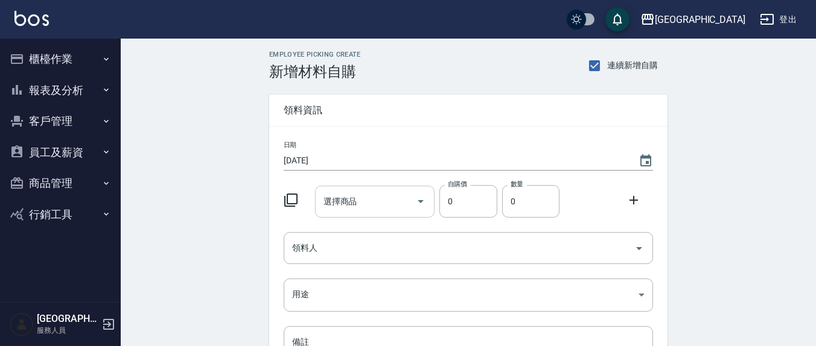
click at [366, 214] on div "選擇商品" at bounding box center [375, 202] width 120 height 32
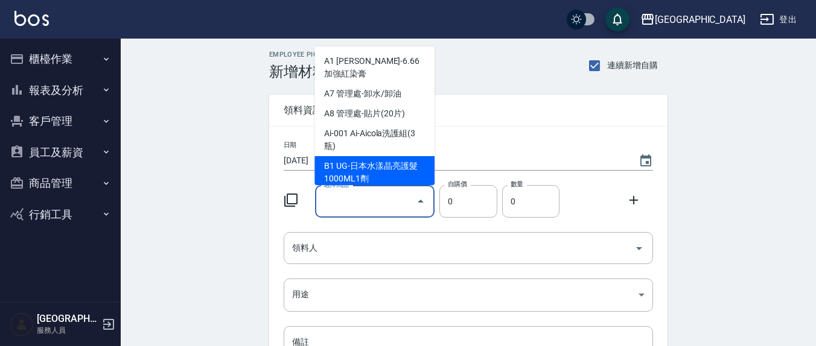
click at [512, 138] on div "日期 [DATE] 選擇商品 選擇商品 自購價 0 自購價 數量 0 數量 領料人 領料人 用途 ​ 用途 備註 x 備註" at bounding box center [468, 272] width 398 height 290
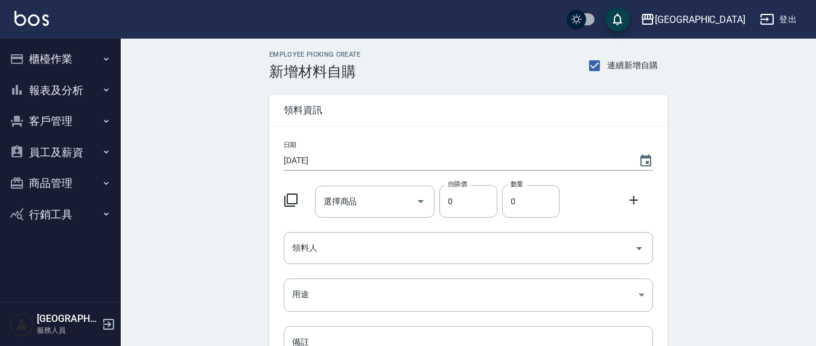
click at [436, 201] on div "自購價 0 自購價" at bounding box center [466, 198] width 62 height 37
click at [383, 186] on div "選擇商品" at bounding box center [375, 202] width 120 height 32
click at [377, 198] on input "選擇商品" at bounding box center [365, 201] width 91 height 21
type input "東育-新染膏100ML"
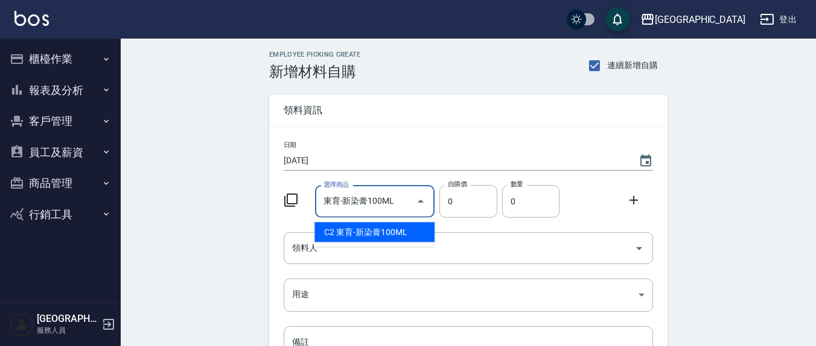
click at [357, 230] on li "C2 東育-新染膏100ML" at bounding box center [374, 233] width 120 height 20
type input "100"
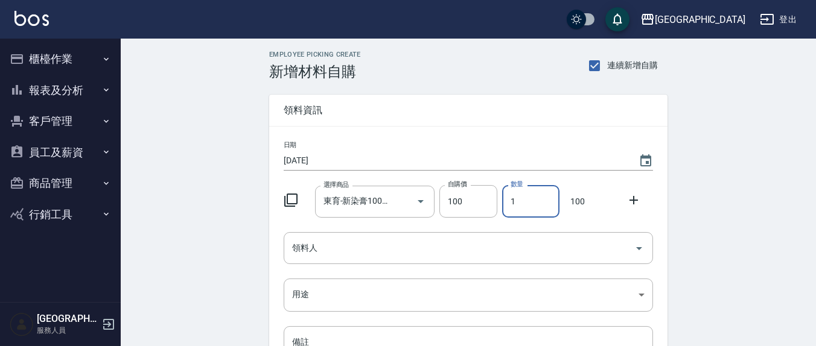
click at [508, 206] on input "1" at bounding box center [530, 201] width 57 height 33
type input "6"
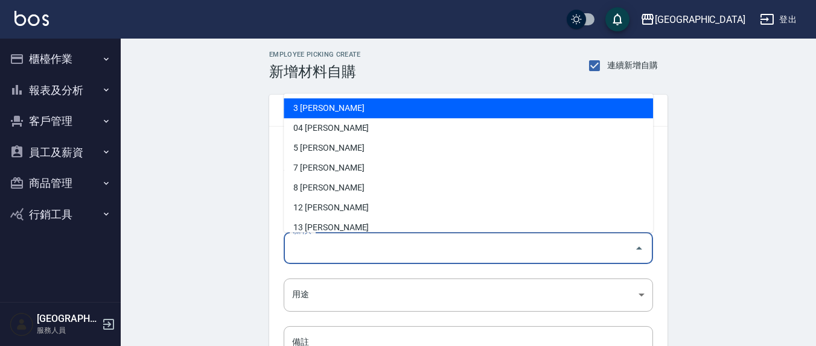
click at [337, 240] on input "領料人" at bounding box center [459, 248] width 340 height 21
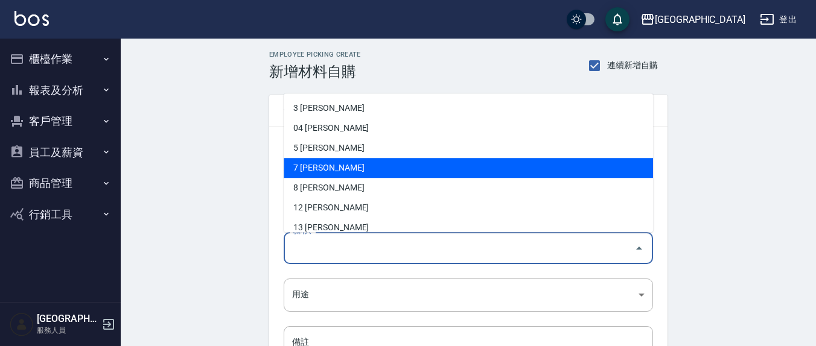
click at [316, 175] on li "7 [PERSON_NAME]" at bounding box center [468, 169] width 369 height 20
type input "劉佩怡"
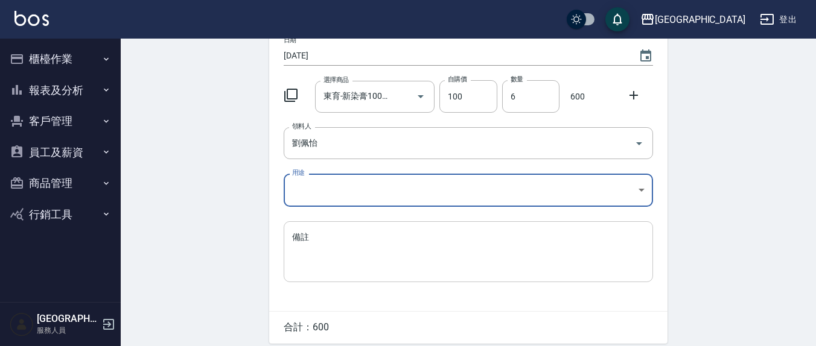
scroll to position [151, 0]
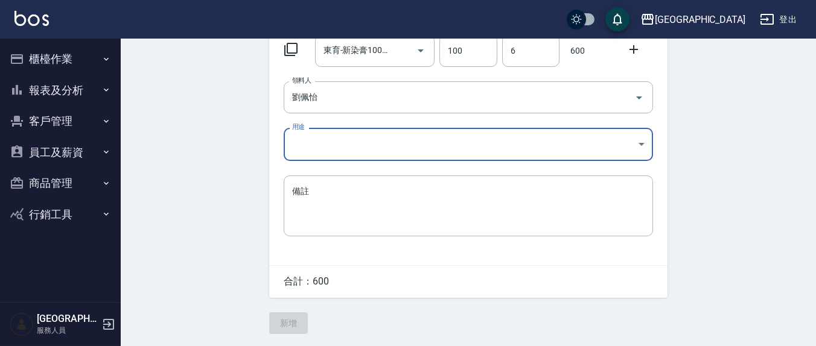
click at [358, 141] on body "上越新廟口 登出 櫃檯作業 打帳單 帳單列表 現金收支登錄 材料自購登錄 每日結帳 報表及分析 報表目錄 店家區間累計表 店家日報表 互助日報表 互助月報表 …" at bounding box center [408, 97] width 816 height 497
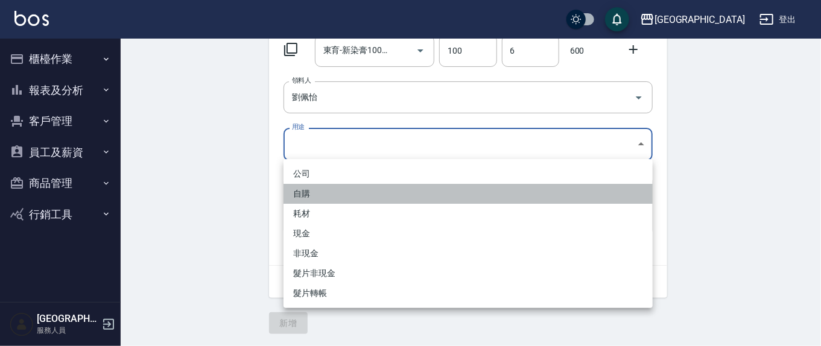
click at [319, 194] on li "自購" at bounding box center [468, 194] width 369 height 20
type input "自購"
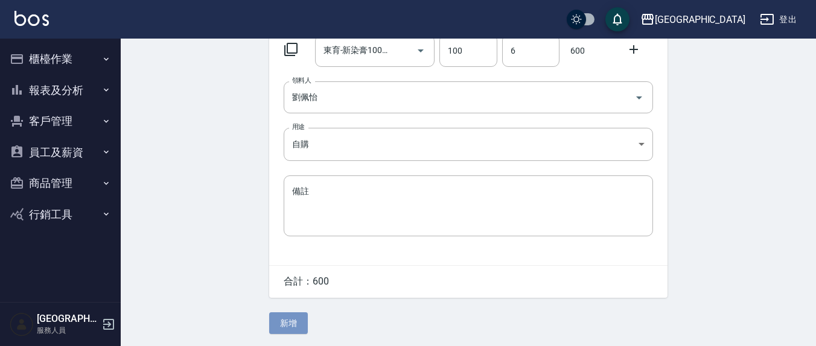
click at [296, 314] on button "新增" at bounding box center [288, 324] width 39 height 22
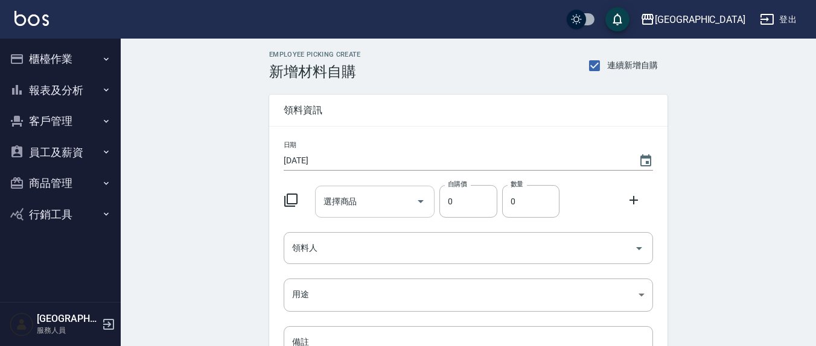
click at [351, 203] on div "選擇商品 選擇商品" at bounding box center [375, 202] width 120 height 32
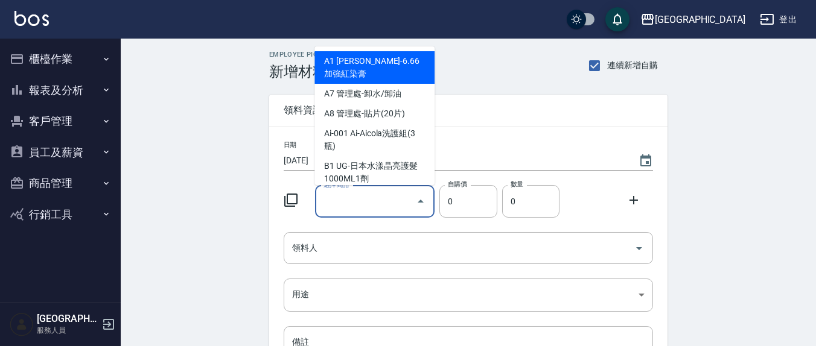
type input "東育-新染膏100ML"
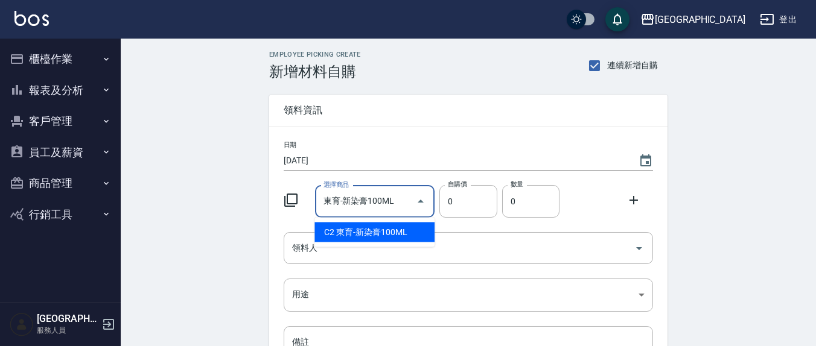
click at [351, 238] on li "C2 東育-新染膏100ML" at bounding box center [374, 233] width 120 height 20
type input "100"
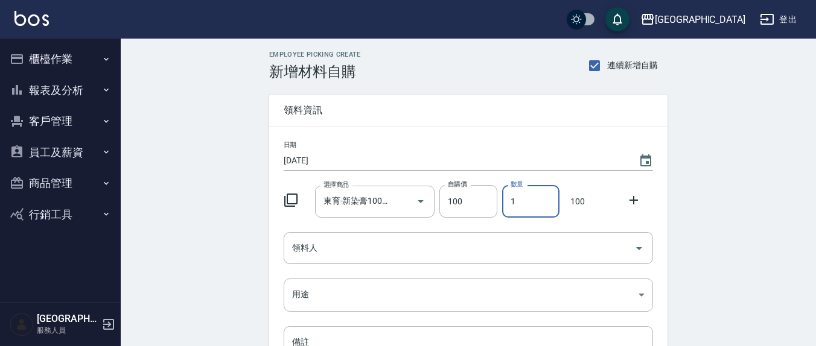
drag, startPoint x: 525, startPoint y: 213, endPoint x: 471, endPoint y: 220, distance: 54.1
click at [471, 220] on div "日期 [DATE] 選擇商品 東育-新染膏100ML 選擇商品 自購價 100 自購價 數量 1 數量 100 領料人 領料人 用途 ​ 用途 備註 x 備註" at bounding box center [468, 272] width 398 height 290
type input "4"
click at [349, 254] on input "領料人" at bounding box center [459, 248] width 340 height 21
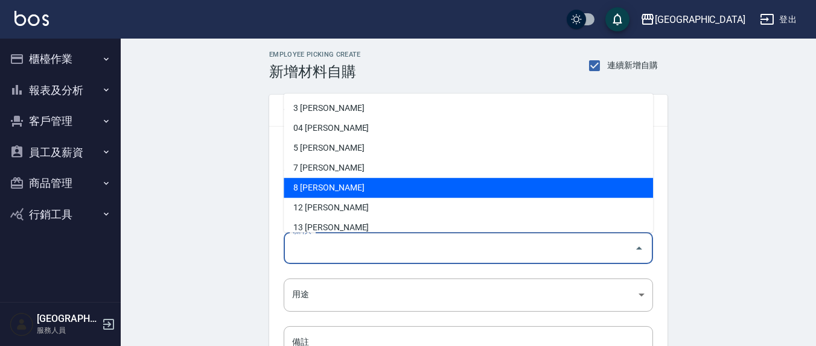
click at [315, 197] on li "8 [PERSON_NAME]" at bounding box center [468, 189] width 369 height 20
type input "林育萱"
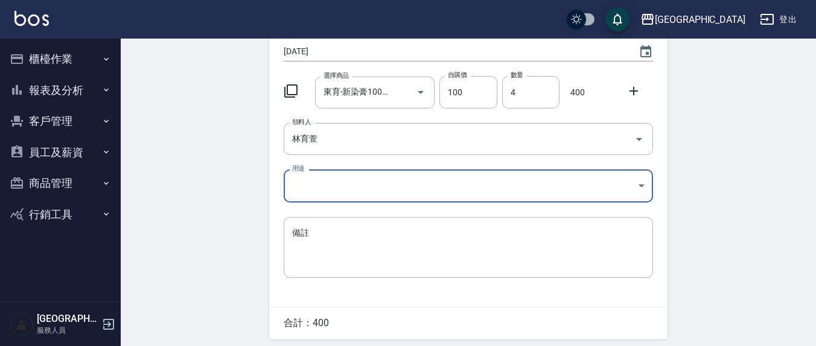
scroll to position [126, 0]
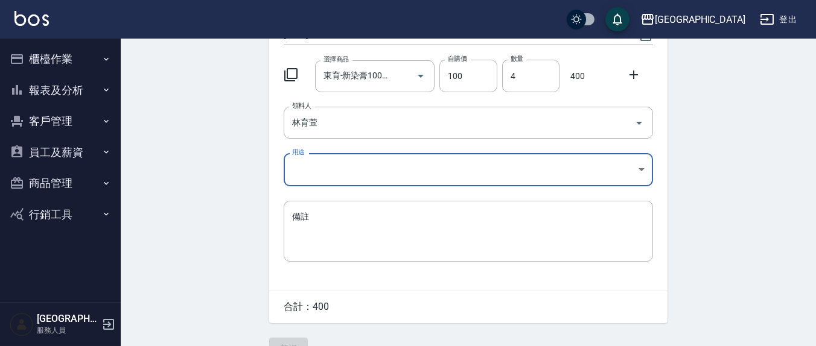
click at [311, 164] on body "上越新廟口 登出 櫃檯作業 打帳單 帳單列表 現金收支登錄 材料自購登錄 每日結帳 報表及分析 報表目錄 店家區間累計表 店家日報表 互助日報表 互助月報表 …" at bounding box center [408, 122] width 816 height 497
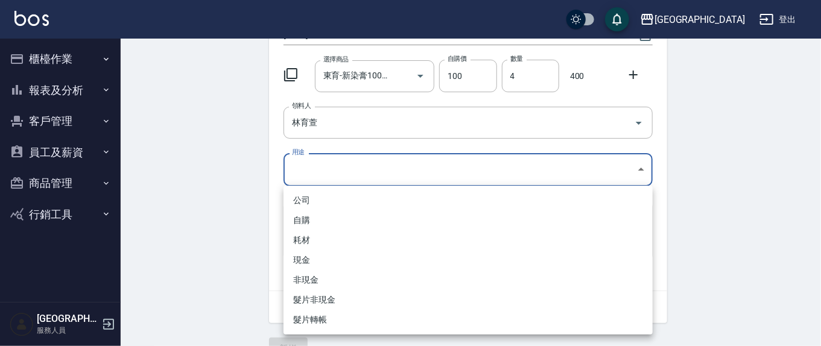
click at [319, 213] on li "自購" at bounding box center [468, 221] width 369 height 20
type input "自購"
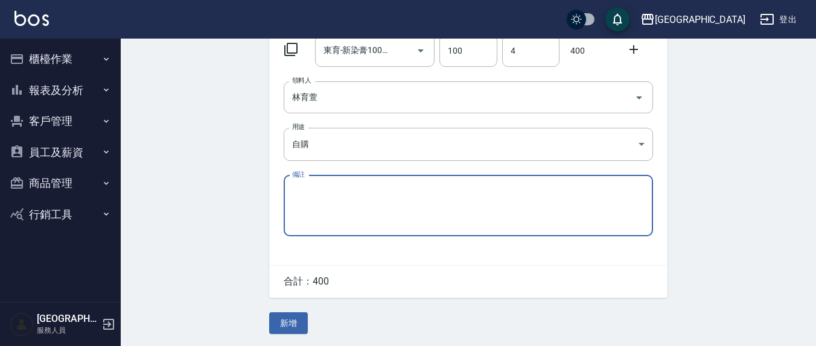
scroll to position [151, 0]
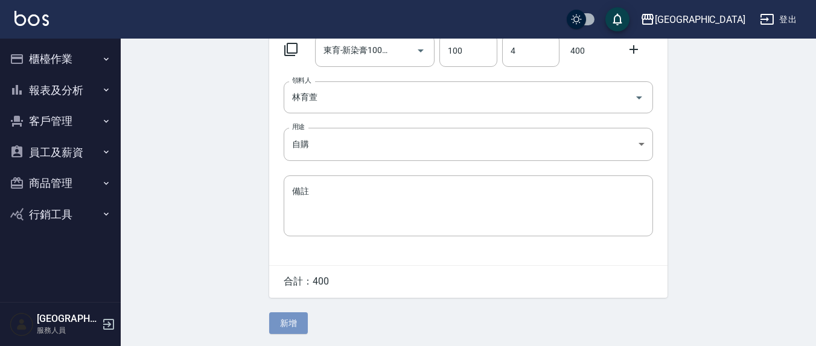
click at [283, 322] on button "新增" at bounding box center [288, 324] width 39 height 22
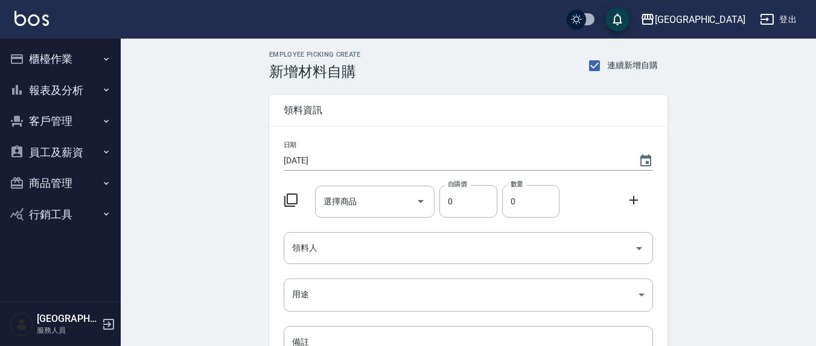
click at [345, 202] on div "選擇商品 選擇商品" at bounding box center [375, 202] width 120 height 32
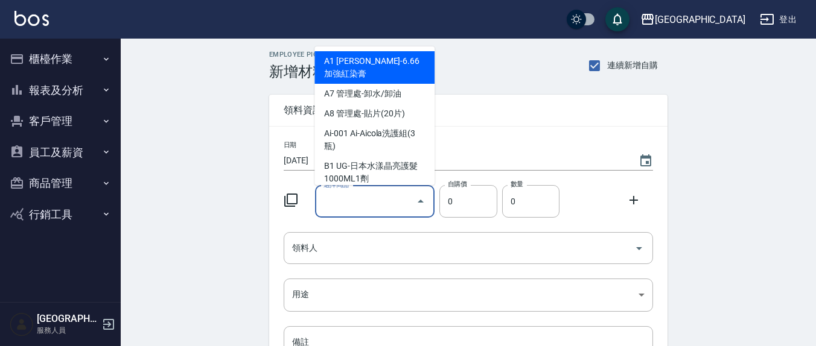
type input "[PERSON_NAME]-生化還原冷燙(2500元)"
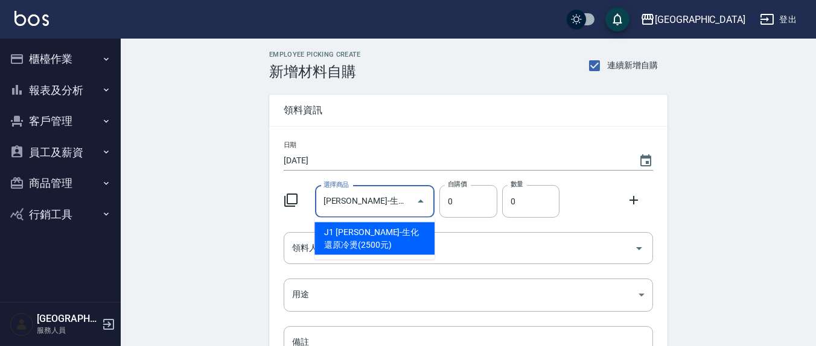
click at [384, 235] on li "J1 [PERSON_NAME]-生化還原冷燙(2500元)" at bounding box center [374, 239] width 120 height 33
type input "120"
type input "1"
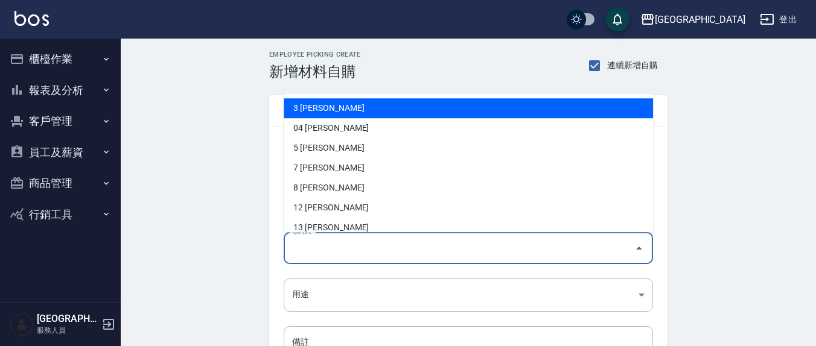
click at [404, 248] on input "領料人" at bounding box center [459, 248] width 340 height 21
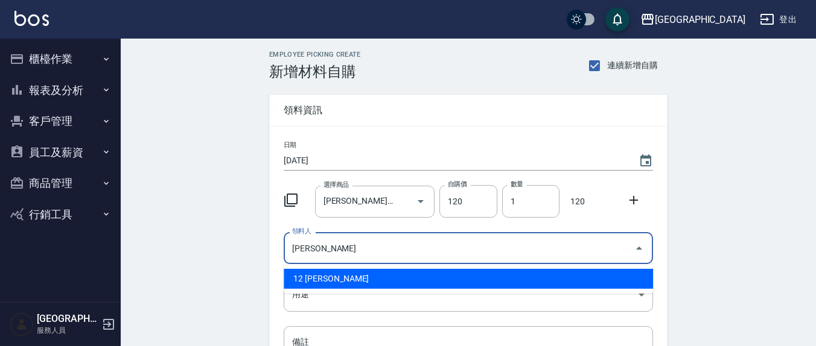
click at [303, 291] on ul "12 [PERSON_NAME]" at bounding box center [468, 279] width 369 height 30
click at [313, 274] on li "12 [PERSON_NAME]" at bounding box center [468, 279] width 369 height 20
type input "[PERSON_NAME]"
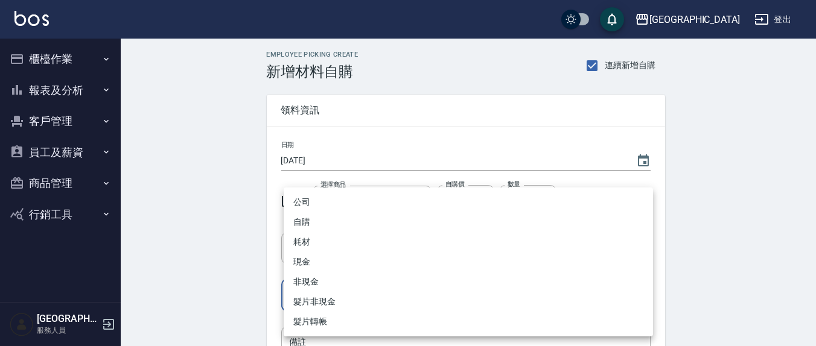
click at [305, 297] on body "上越新廟口 登出 櫃檯作業 打帳單 帳單列表 現金收支登錄 材料自購登錄 每日結帳 報表及分析 報表目錄 店家區間累計表 店家日報表 互助日報表 互助月報表 …" at bounding box center [408, 248] width 816 height 497
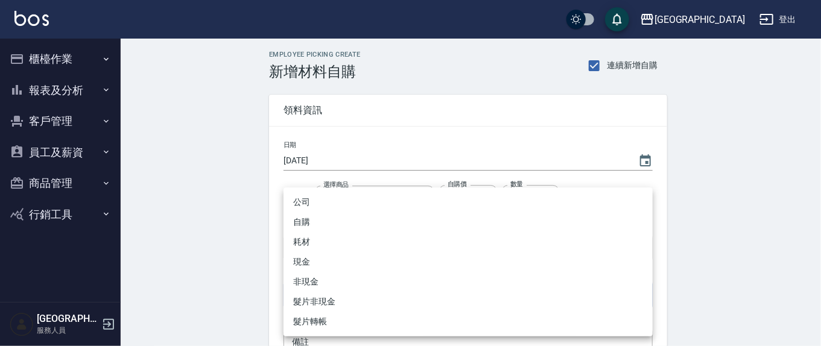
click at [320, 227] on li "自購" at bounding box center [468, 222] width 369 height 20
type input "自購"
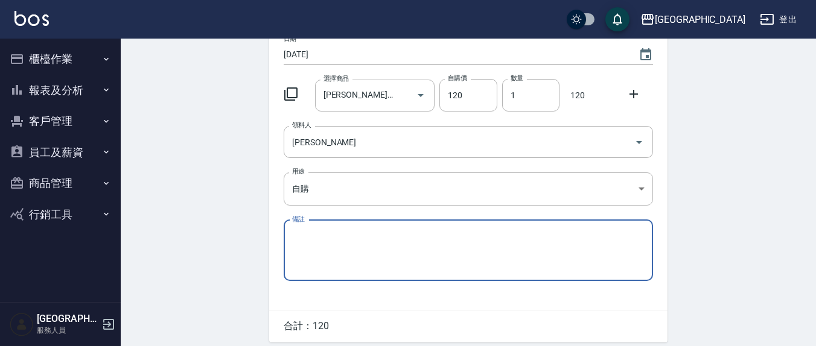
scroll to position [151, 0]
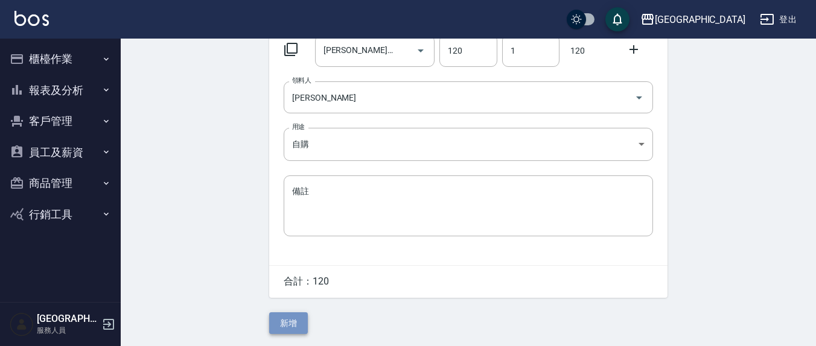
click at [284, 333] on button "新增" at bounding box center [288, 324] width 39 height 22
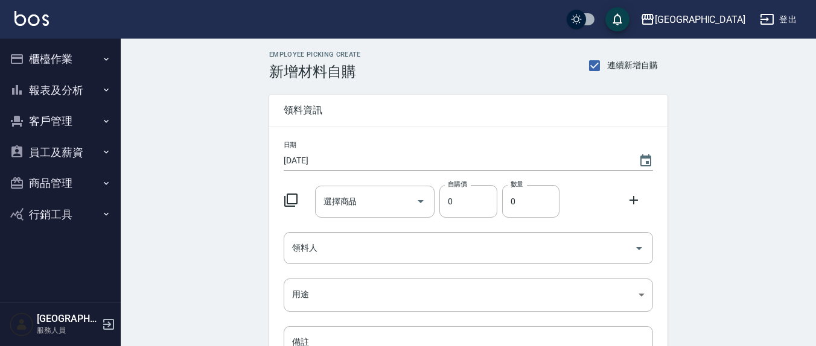
click at [344, 197] on div "選擇商品 選擇商品" at bounding box center [375, 202] width 120 height 32
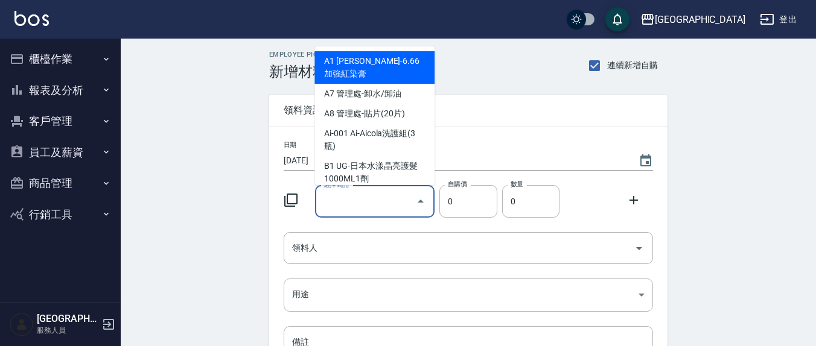
type input "v"
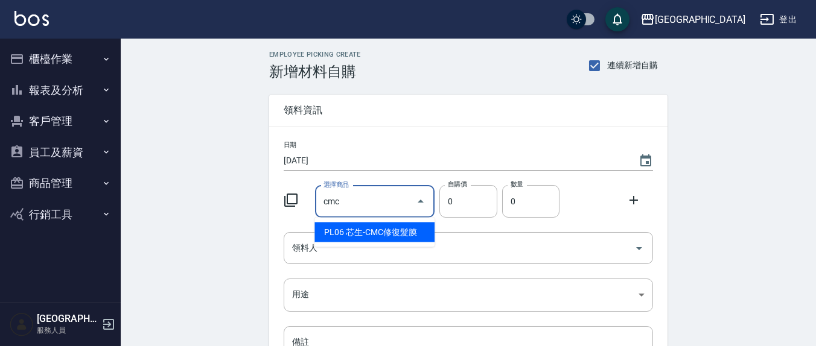
click at [365, 234] on li "PL06 芯生-CMC修復髮膜" at bounding box center [374, 233] width 120 height 20
type input "芯生-CMC修復髮膜"
type input "630"
type input "1"
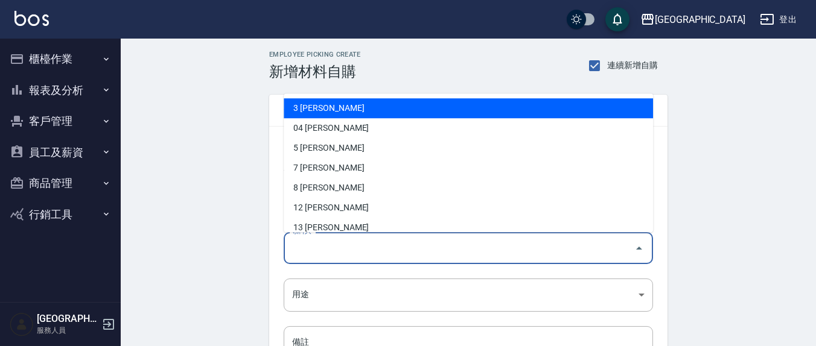
click at [390, 255] on input "領料人" at bounding box center [459, 248] width 340 height 21
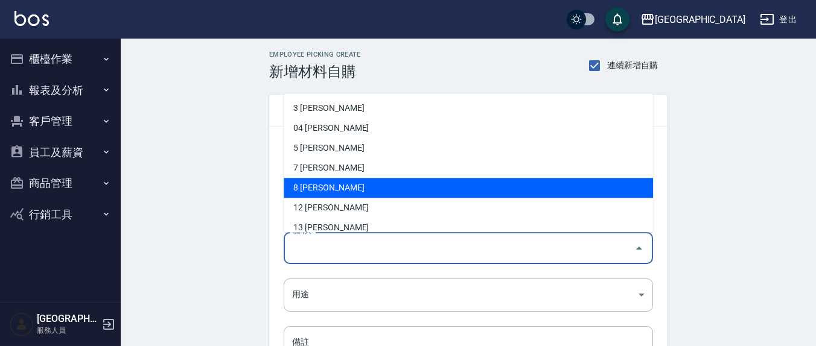
drag, startPoint x: 298, startPoint y: 191, endPoint x: 312, endPoint y: 208, distance: 21.4
click at [298, 191] on li "8 [PERSON_NAME]" at bounding box center [468, 189] width 369 height 20
type input "林育萱"
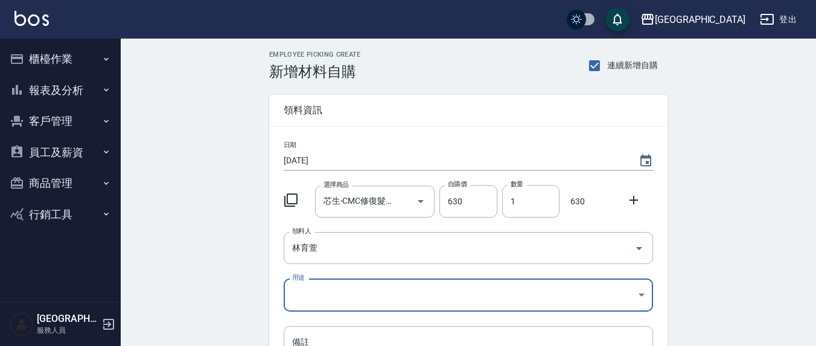
click at [293, 295] on body "上越新廟口 登出 櫃檯作業 打帳單 帳單列表 現金收支登錄 材料自購登錄 每日結帳 報表及分析 報表目錄 店家區間累計表 店家日報表 互助日報表 互助月報表 …" at bounding box center [408, 248] width 816 height 497
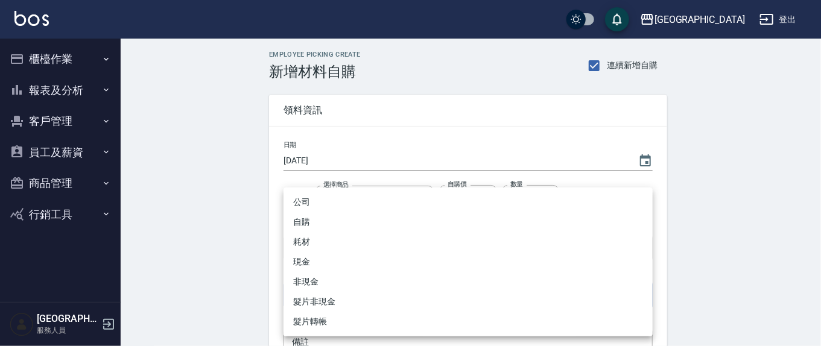
click at [308, 219] on li "自購" at bounding box center [468, 222] width 369 height 20
type input "自購"
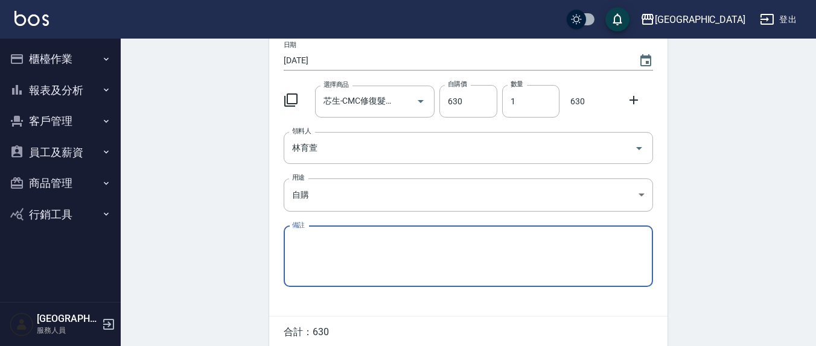
scroll to position [151, 0]
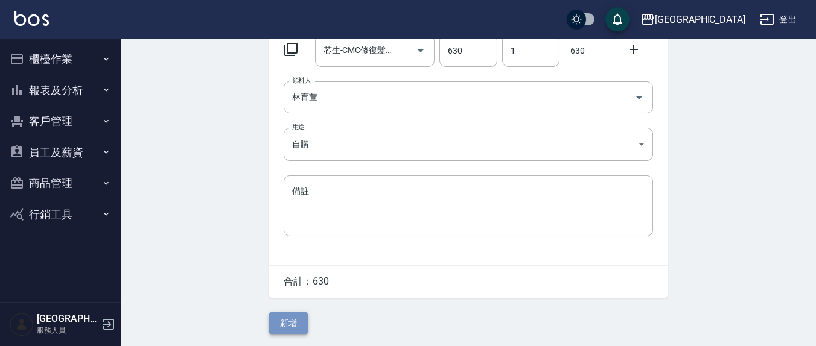
click at [278, 320] on button "新增" at bounding box center [288, 324] width 39 height 22
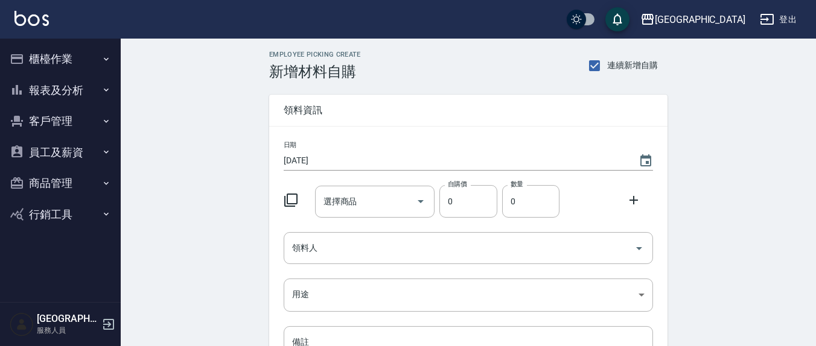
click at [329, 162] on input "[DATE]" at bounding box center [455, 161] width 343 height 20
click at [326, 159] on input "[DATE]" at bounding box center [455, 161] width 343 height 20
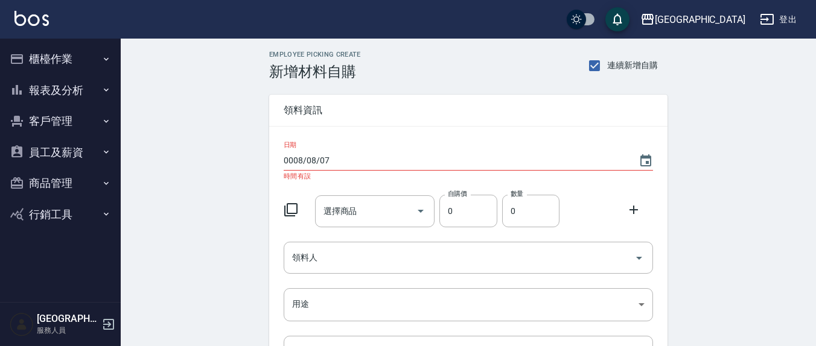
drag, startPoint x: 414, startPoint y: 145, endPoint x: 400, endPoint y: 157, distance: 18.9
click at [415, 145] on div "日期 0008/08/07 時間有誤" at bounding box center [468, 160] width 369 height 39
drag, startPoint x: 307, startPoint y: 161, endPoint x: 300, endPoint y: 160, distance: 7.3
click at [307, 161] on input "0008/08/07" at bounding box center [455, 161] width 343 height 20
click at [298, 160] on input "0008/08/07" at bounding box center [455, 161] width 343 height 20
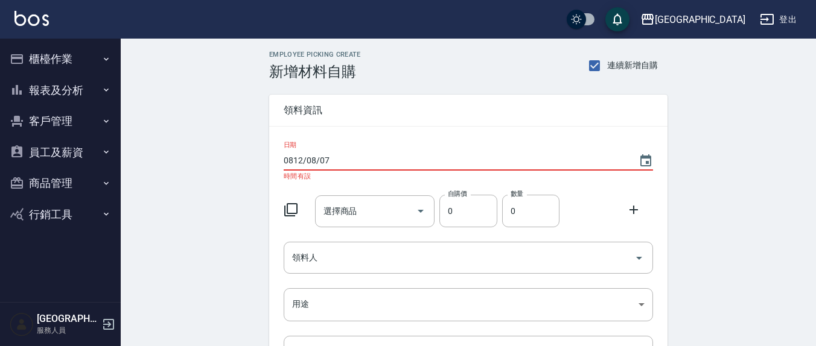
click at [291, 161] on input "0812/08/07" at bounding box center [455, 161] width 343 height 20
click at [293, 161] on input "0812/08/07" at bounding box center [455, 161] width 343 height 20
click at [292, 161] on input "0812/08/07" at bounding box center [455, 161] width 343 height 20
click at [284, 162] on input "0812/08/07" at bounding box center [455, 161] width 343 height 20
click at [453, 159] on input "8122/08/07" at bounding box center [455, 161] width 343 height 20
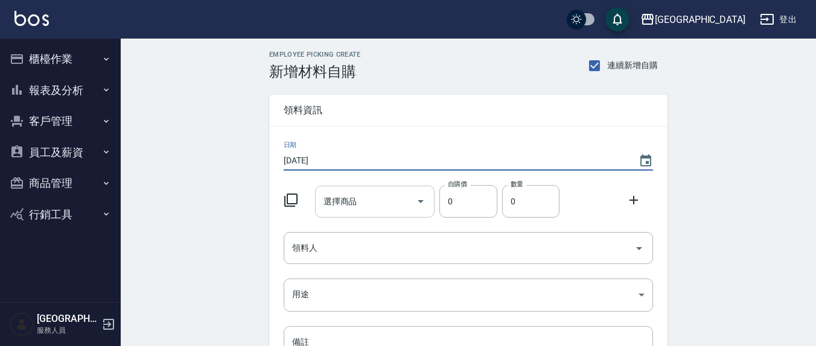
type input "[DATE]"
click at [356, 196] on div "選擇商品 選擇商品" at bounding box center [375, 202] width 120 height 32
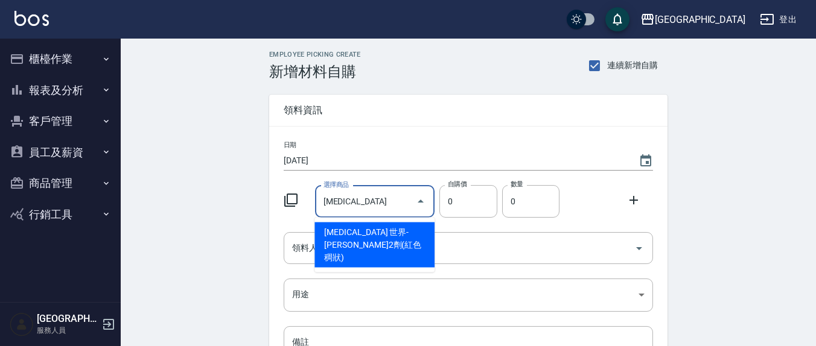
click at [411, 234] on li "[MEDICAL_DATA] 世界-[PERSON_NAME]2劑(紅色稠狀)" at bounding box center [374, 245] width 120 height 45
type input "世界-[PERSON_NAME]2劑(紅色稠狀)"
type input "256"
type input "1"
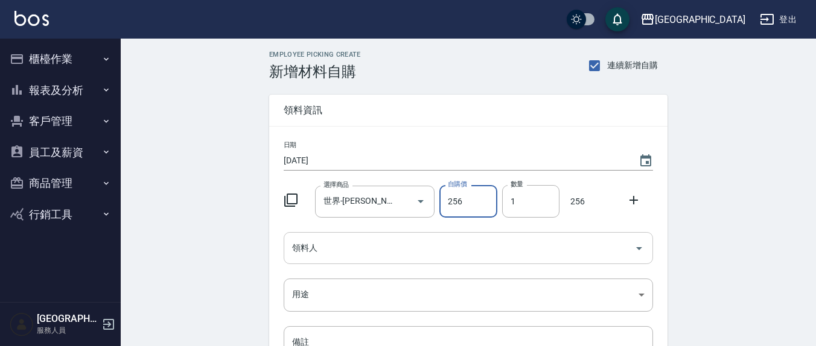
drag, startPoint x: 365, startPoint y: 254, endPoint x: 346, endPoint y: 250, distance: 18.6
click at [365, 254] on input "領料人" at bounding box center [459, 248] width 340 height 21
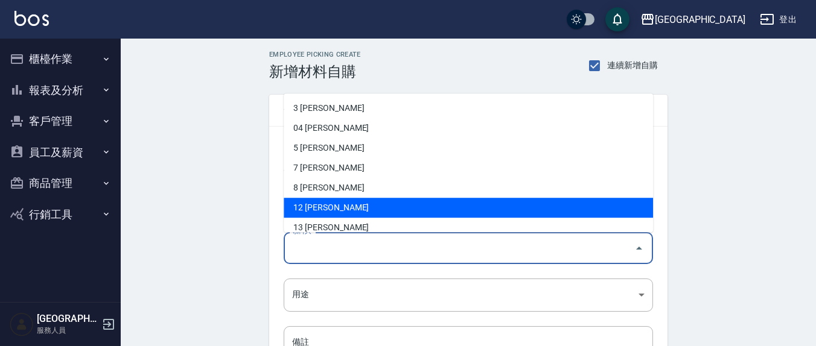
drag, startPoint x: 336, startPoint y: 220, endPoint x: 333, endPoint y: 204, distance: 16.0
click at [333, 204] on ul "3 [PERSON_NAME]04 [PERSON_NAME] 5 [PERSON_NAME]7 [PERSON_NAME]8 [PERSON_NAME]12…" at bounding box center [468, 163] width 369 height 139
click at [325, 201] on li "12 [PERSON_NAME]" at bounding box center [468, 209] width 369 height 20
type input "[PERSON_NAME]"
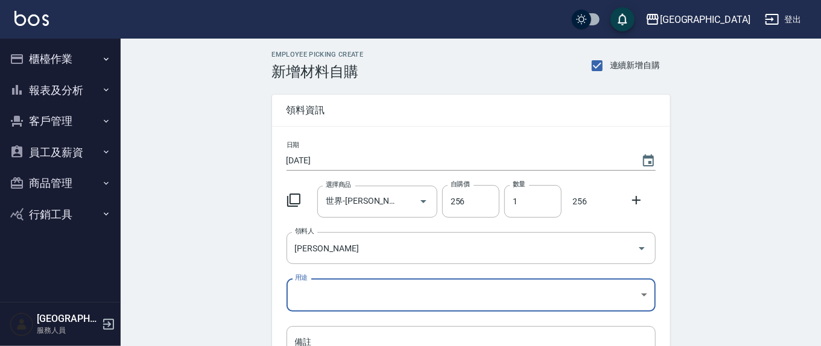
click at [350, 300] on body "上越新廟口 登出 櫃檯作業 打帳單 帳單列表 現金收支登錄 材料自購登錄 每日結帳 報表及分析 報表目錄 店家區間累計表 店家日報表 互助日報表 互助月報表 …" at bounding box center [410, 248] width 821 height 497
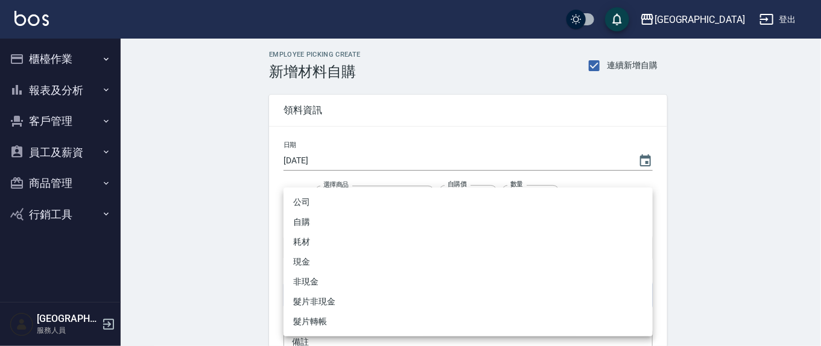
click at [315, 224] on li "自購" at bounding box center [468, 222] width 369 height 20
type input "自購"
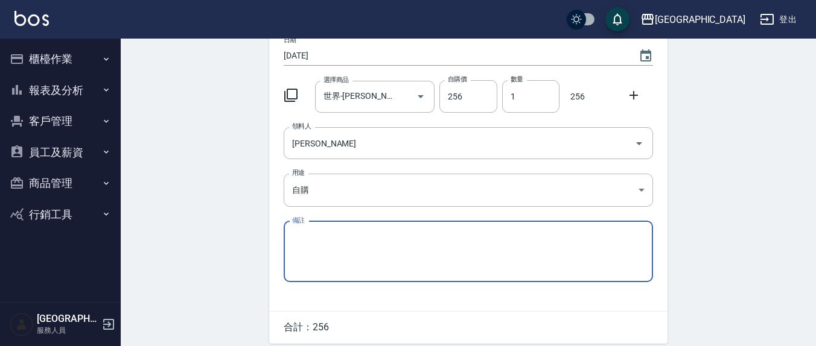
scroll to position [151, 0]
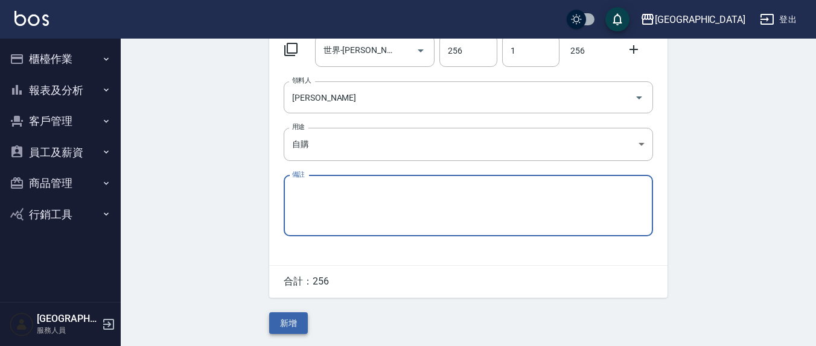
click at [291, 319] on button "新增" at bounding box center [288, 324] width 39 height 22
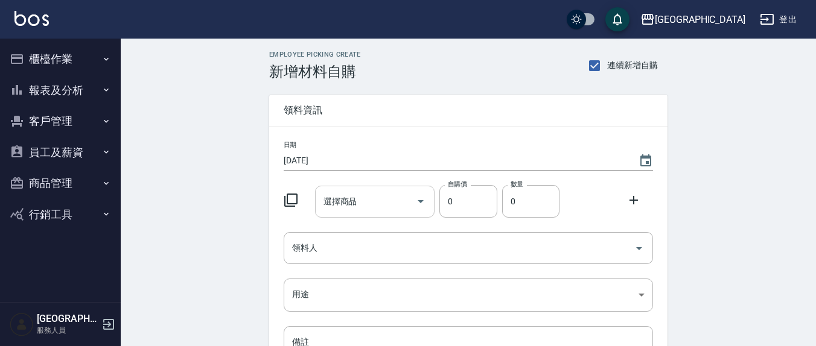
click at [345, 205] on div "選擇商品 選擇商品" at bounding box center [375, 202] width 120 height 32
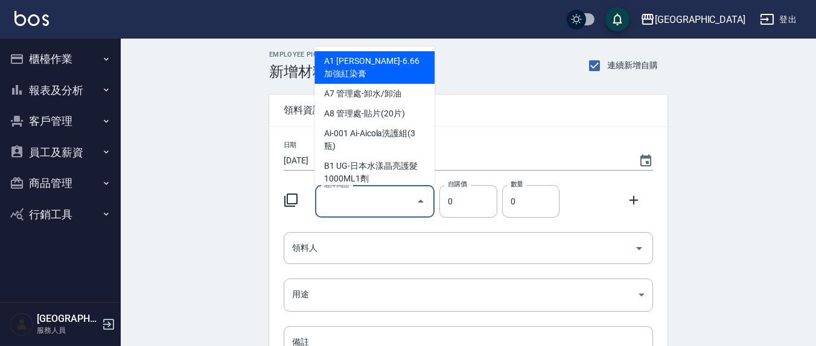
type input "華田卸色膏"
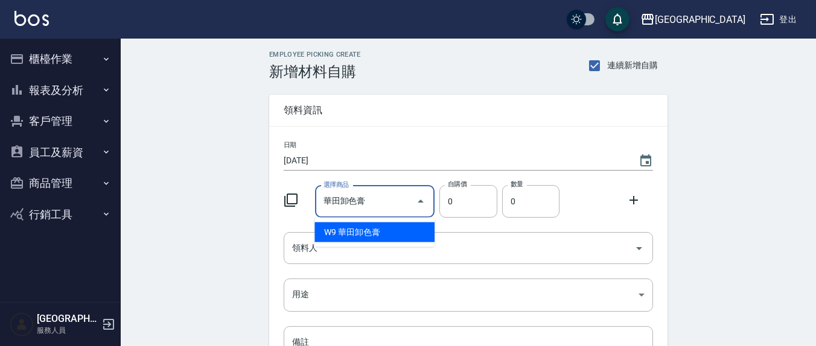
click at [363, 235] on li "W9 華田卸色膏" at bounding box center [374, 233] width 120 height 20
type input "406"
type input "1"
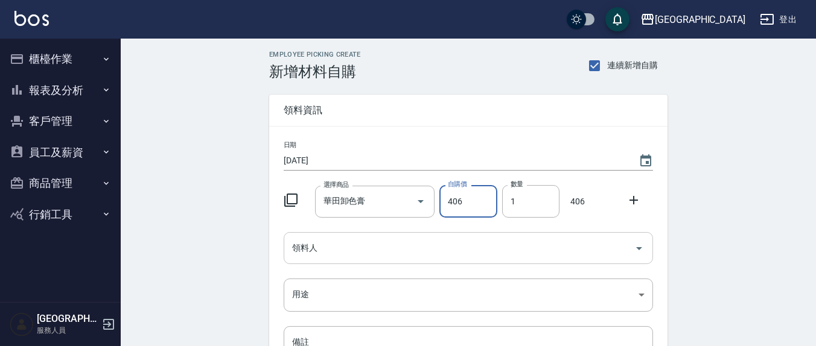
click at [328, 252] on input "領料人" at bounding box center [459, 248] width 340 height 21
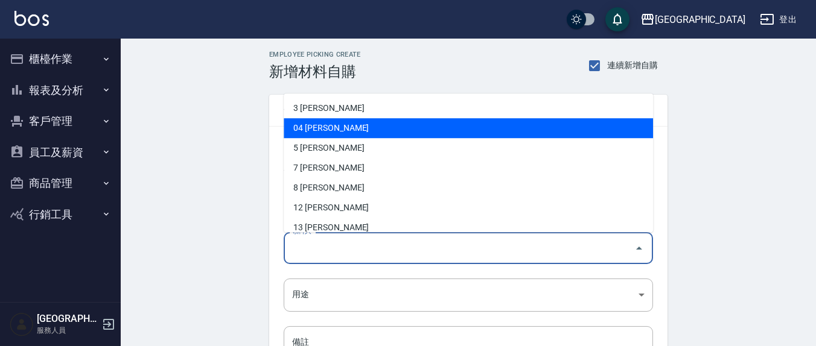
click at [319, 115] on li "3 游雅淇" at bounding box center [468, 109] width 369 height 20
type input "游雅淇"
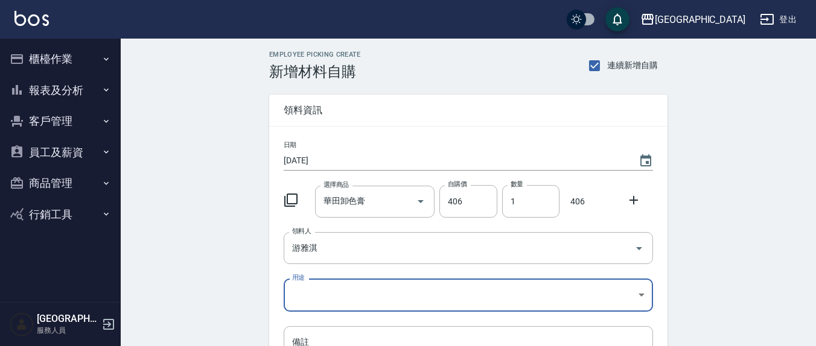
click at [339, 284] on body "上越新廟口 登出 櫃檯作業 打帳單 帳單列表 現金收支登錄 材料自購登錄 每日結帳 報表及分析 報表目錄 店家區間累計表 店家日報表 互助日報表 互助月報表 …" at bounding box center [408, 248] width 816 height 497
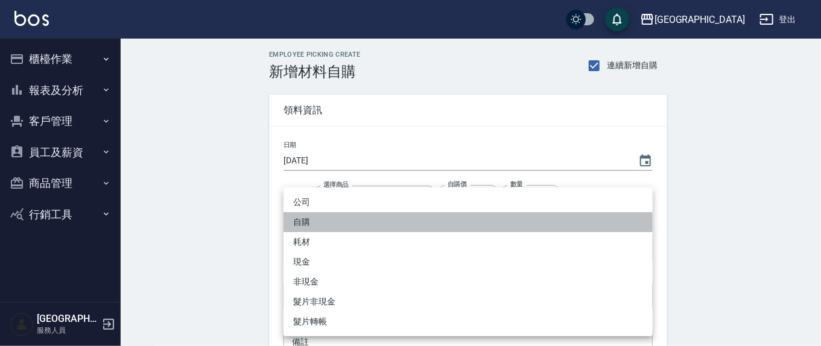
click at [307, 221] on li "自購" at bounding box center [468, 222] width 369 height 20
type input "自購"
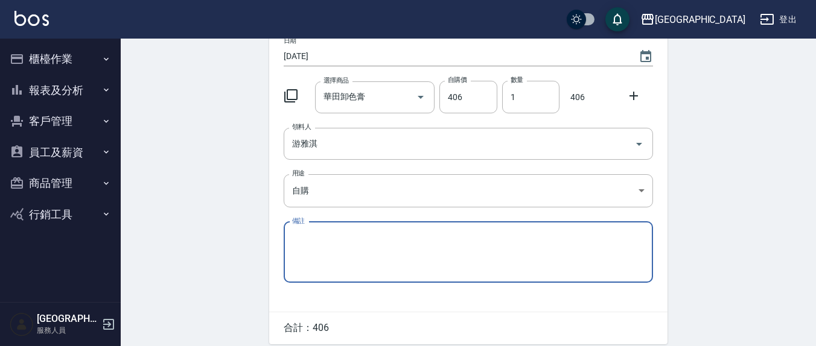
scroll to position [151, 0]
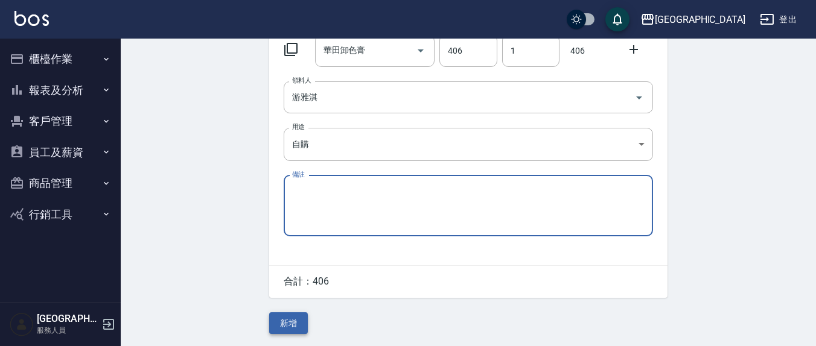
click at [293, 322] on button "新增" at bounding box center [288, 324] width 39 height 22
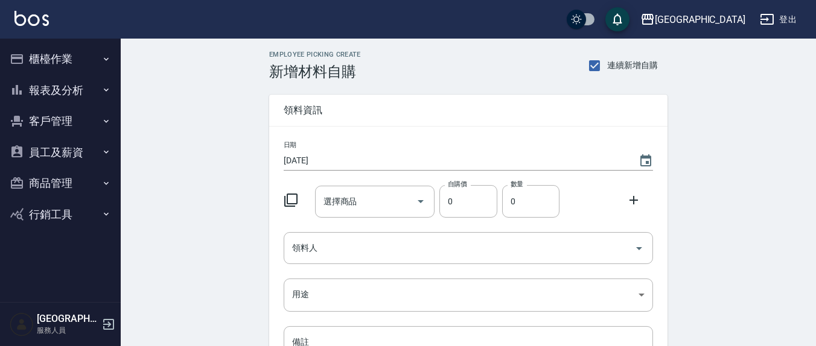
click at [57, 61] on button "櫃檯作業" at bounding box center [60, 58] width 111 height 31
